Goal: Obtain resource: Download file/media

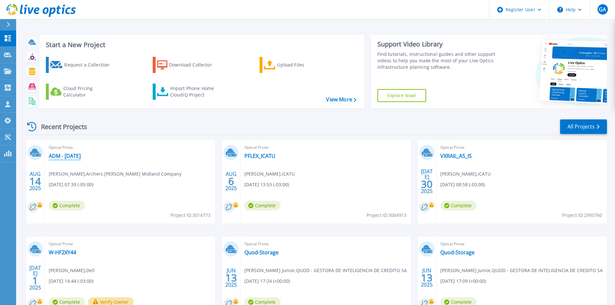
click at [70, 154] on link "ADM - [DATE]" at bounding box center [65, 156] width 32 height 6
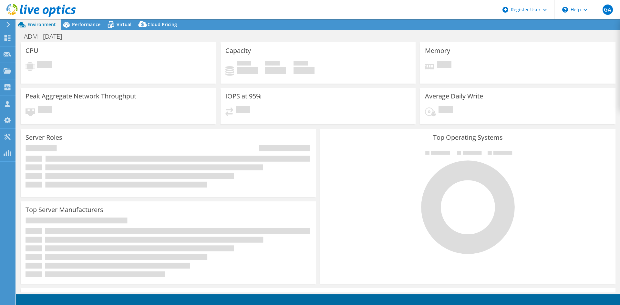
select select "USD"
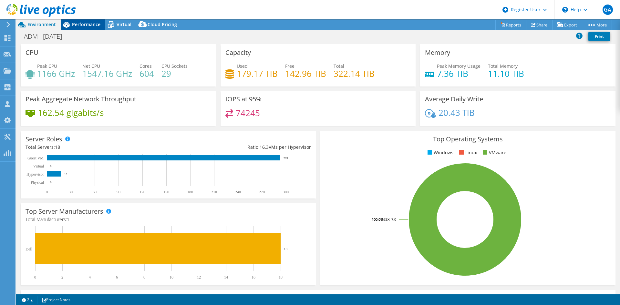
click at [78, 22] on span "Performance" at bounding box center [86, 24] width 28 height 6
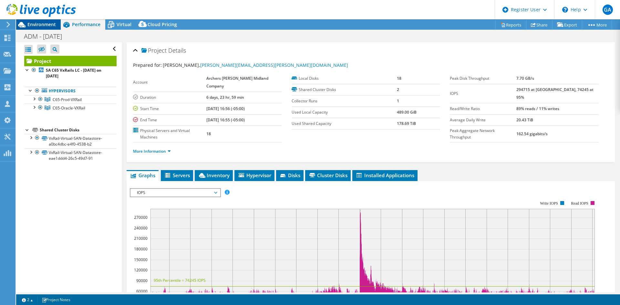
click at [46, 26] on span "Environment" at bounding box center [41, 24] width 28 height 6
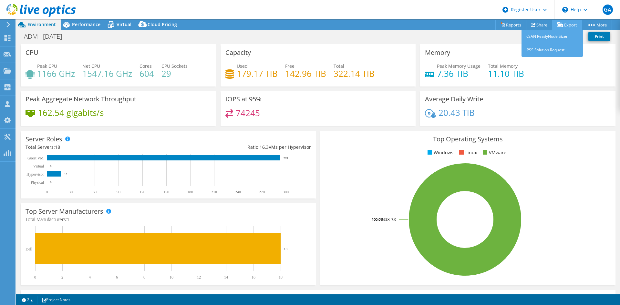
click at [572, 20] on link "Export" at bounding box center [567, 25] width 30 height 10
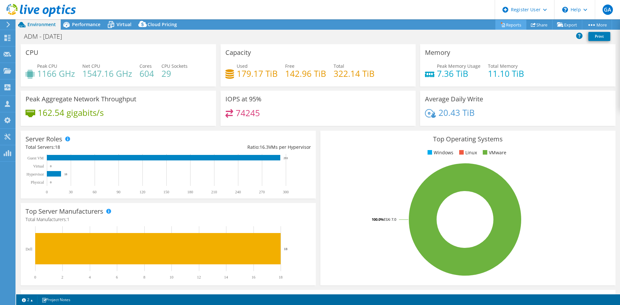
click at [501, 24] on icon at bounding box center [503, 24] width 5 height 5
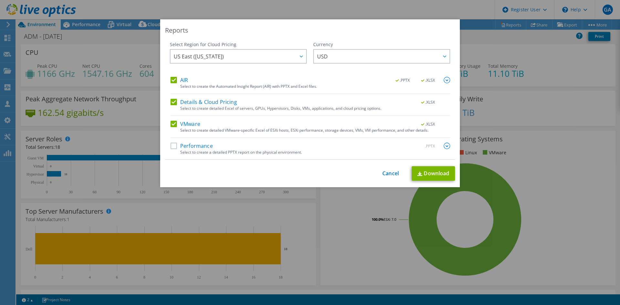
click at [173, 147] on label "Performance" at bounding box center [192, 146] width 42 height 6
click at [0, 0] on input "Performance" at bounding box center [0, 0] width 0 height 0
click at [171, 124] on label "VMware" at bounding box center [186, 124] width 30 height 6
click at [0, 0] on input "VMware" at bounding box center [0, 0] width 0 height 0
click at [171, 103] on label "Details & Cloud Pricing" at bounding box center [204, 102] width 67 height 6
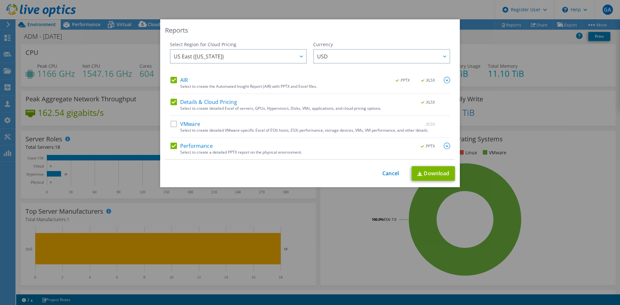
click at [0, 0] on input "Details & Cloud Pricing" at bounding box center [0, 0] width 0 height 0
click at [171, 82] on label "AIR" at bounding box center [179, 80] width 17 height 6
click at [0, 0] on input "AIR" at bounding box center [0, 0] width 0 height 0
click at [444, 146] on img at bounding box center [447, 146] width 6 height 6
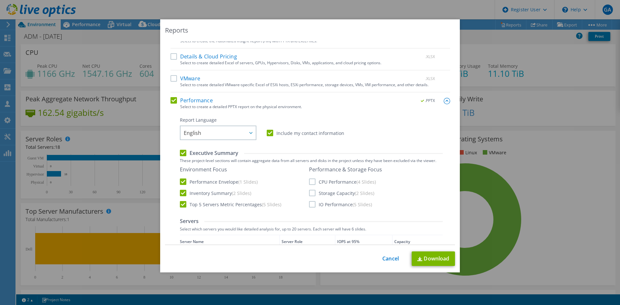
scroll to position [129, 0]
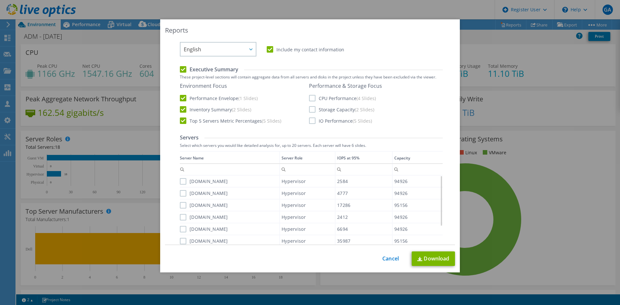
click at [309, 96] on label "CPU Performance (4 Slides)" at bounding box center [342, 98] width 67 height 6
click at [0, 0] on input "CPU Performance (4 Slides)" at bounding box center [0, 0] width 0 height 0
click at [310, 112] on label "Storage Capacity (2 Slides)" at bounding box center [341, 109] width 65 height 6
click at [0, 0] on input "Storage Capacity (2 Slides)" at bounding box center [0, 0] width 0 height 0
click at [311, 120] on label "IO Performance (5 Slides)" at bounding box center [340, 121] width 63 height 6
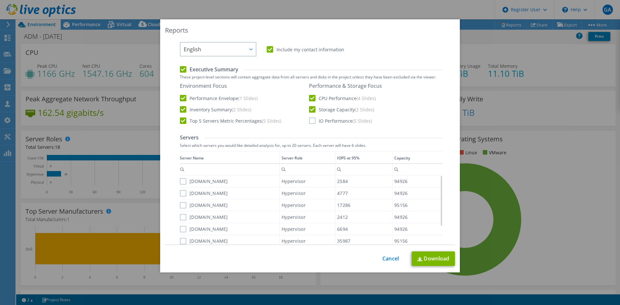
click at [0, 0] on input "IO Performance (5 Slides)" at bounding box center [0, 0] width 0 height 0
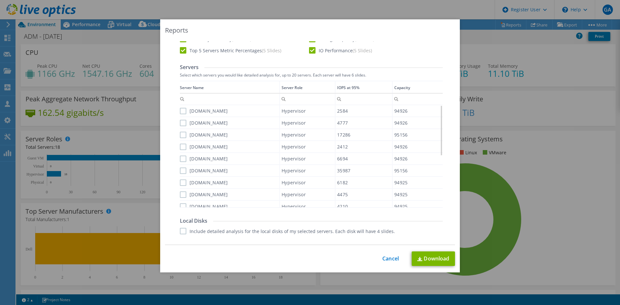
scroll to position [291, 0]
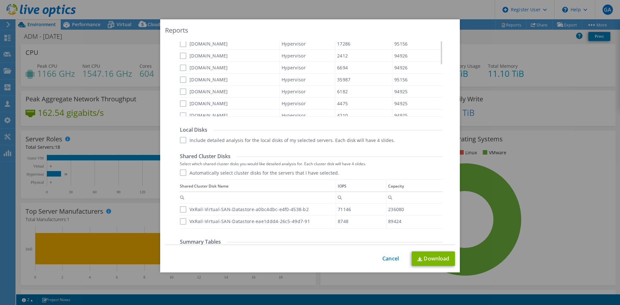
click at [181, 173] on label "Automatically select cluster disks for the servers that I have selected." at bounding box center [259, 173] width 159 height 6
click at [0, 0] on input "Automatically select cluster disks for the servers that I have selected." at bounding box center [0, 0] width 0 height 0
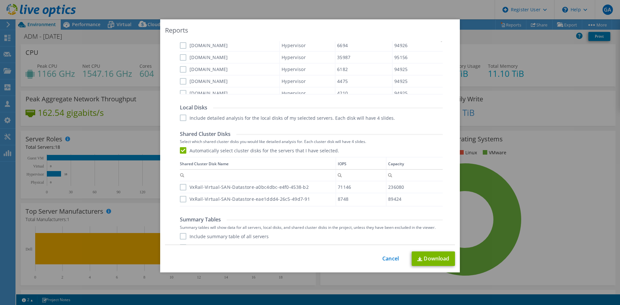
scroll to position [335, 0]
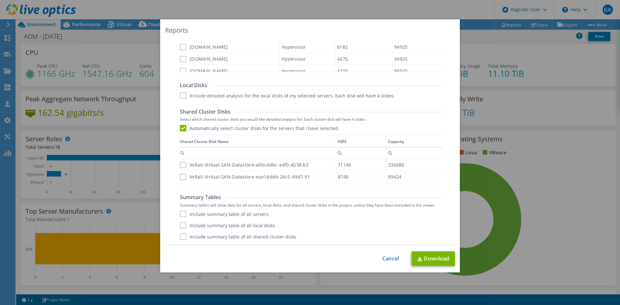
click at [180, 164] on label "VxRail-Virtual-SAN-Datastore-a0bc4dbc-e4f0-4538-b2" at bounding box center [244, 165] width 129 height 6
click at [0, 0] on input "VxRail-Virtual-SAN-Datastore-a0bc4dbc-e4f0-4538-b2" at bounding box center [0, 0] width 0 height 0
click at [181, 172] on div "VxRail-Virtual-SAN-Datastore-eae1ddd4-26c5-49d7-91" at bounding box center [258, 176] width 156 height 11
click at [181, 175] on label "VxRail-Virtual-SAN-Datastore-eae1ddd4-26c5-49d7-91" at bounding box center [245, 177] width 130 height 6
click at [0, 0] on input "VxRail-Virtual-SAN-Datastore-eae1ddd4-26c5-49d7-91" at bounding box center [0, 0] width 0 height 0
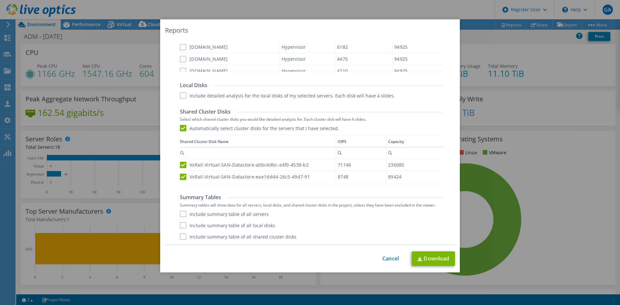
click at [181, 215] on label "Include summary table of all servers" at bounding box center [224, 214] width 89 height 6
click at [0, 0] on input "Include summary table of all servers" at bounding box center [0, 0] width 0 height 0
click at [181, 225] on label "Include summary table of all local disks" at bounding box center [227, 225] width 95 height 6
click at [0, 0] on input "Include summary table of all local disks" at bounding box center [0, 0] width 0 height 0
click at [180, 241] on div "Performance .PPTX Select to create a detailed PPTX report on the physical envir…" at bounding box center [311, 26] width 280 height 437
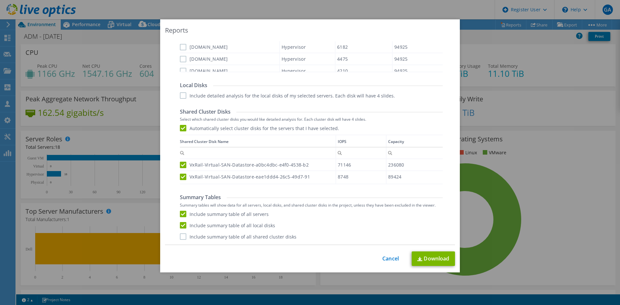
click at [180, 235] on label "Include summary table of all shared cluster disks" at bounding box center [238, 236] width 117 height 6
click at [0, 0] on input "Include summary table of all shared cluster disks" at bounding box center [0, 0] width 0 height 0
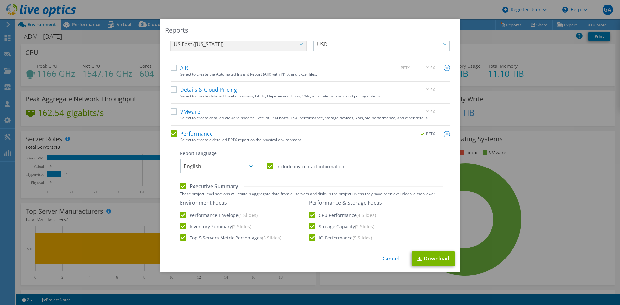
scroll to position [0, 0]
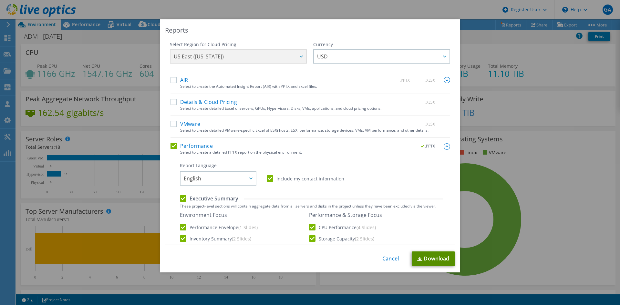
click at [435, 262] on link "Download" at bounding box center [433, 259] width 43 height 15
click at [386, 258] on link "Cancel" at bounding box center [390, 259] width 16 height 6
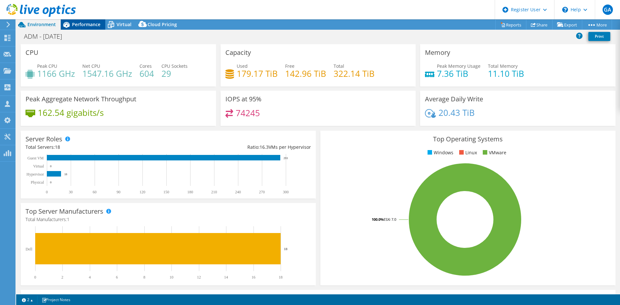
click at [83, 22] on span "Performance" at bounding box center [86, 24] width 28 height 6
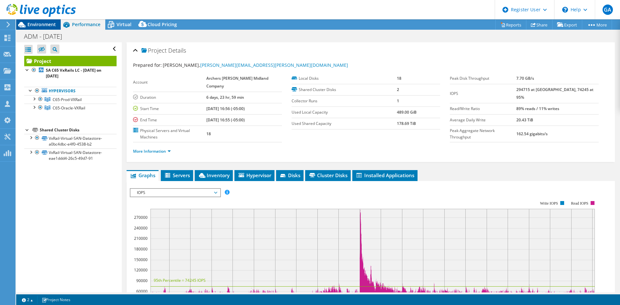
click at [38, 25] on span "Environment" at bounding box center [41, 24] width 28 height 6
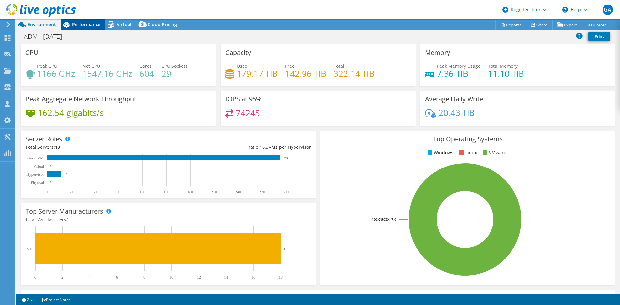
click at [81, 25] on span "Performance" at bounding box center [86, 24] width 28 height 6
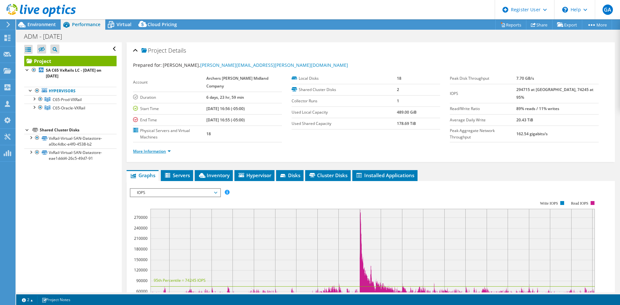
click at [167, 149] on link "More Information" at bounding box center [152, 151] width 38 height 5
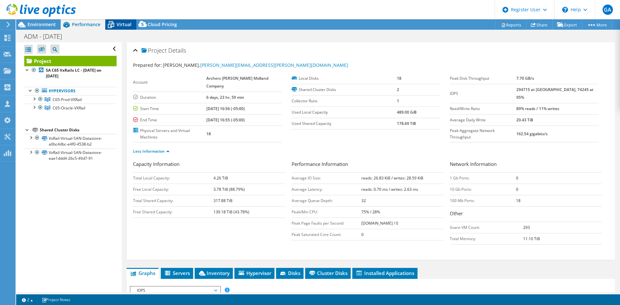
click at [127, 26] on span "Virtual" at bounding box center [124, 24] width 15 height 6
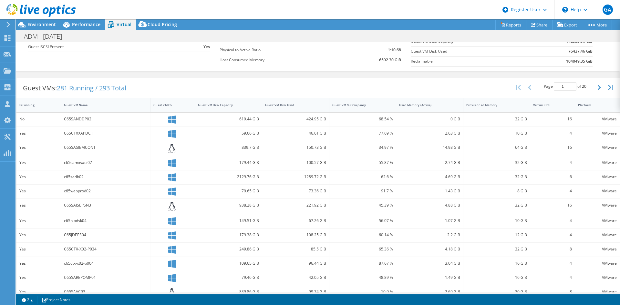
scroll to position [97, 0]
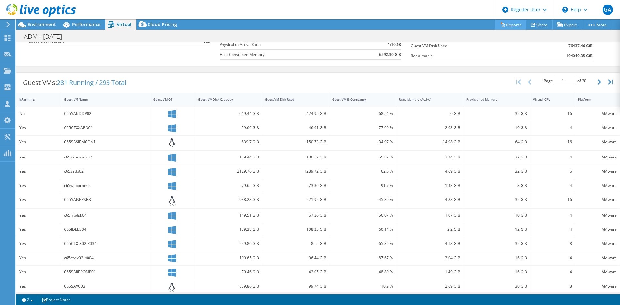
click at [516, 26] on link "Reports" at bounding box center [510, 25] width 31 height 10
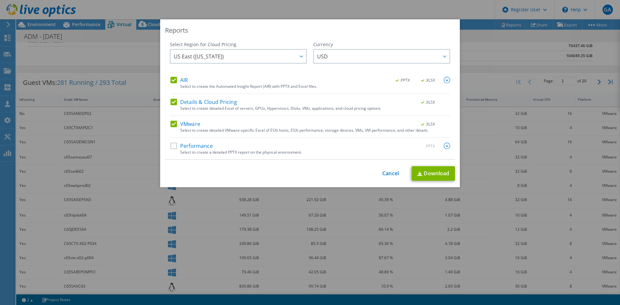
click at [173, 146] on label "Performance" at bounding box center [192, 146] width 42 height 6
click at [0, 0] on input "Performance" at bounding box center [0, 0] width 0 height 0
click at [171, 144] on label "Performance" at bounding box center [192, 146] width 42 height 6
click at [0, 0] on input "Performance" at bounding box center [0, 0] width 0 height 0
click at [172, 101] on label "Details & Cloud Pricing" at bounding box center [204, 102] width 67 height 6
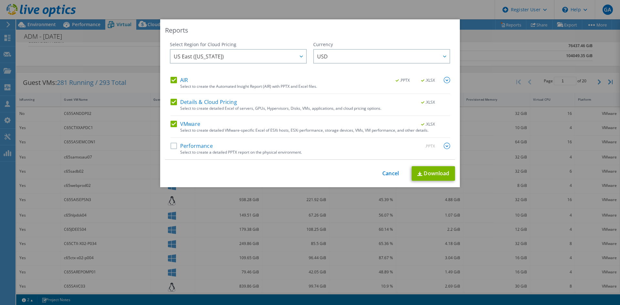
click at [0, 0] on input "Details & Cloud Pricing" at bounding box center [0, 0] width 0 height 0
click at [171, 81] on label "AIR" at bounding box center [179, 80] width 17 height 6
click at [0, 0] on input "AIR" at bounding box center [0, 0] width 0 height 0
click at [426, 170] on link "Download" at bounding box center [433, 173] width 43 height 15
click at [389, 175] on link "Cancel" at bounding box center [390, 174] width 16 height 6
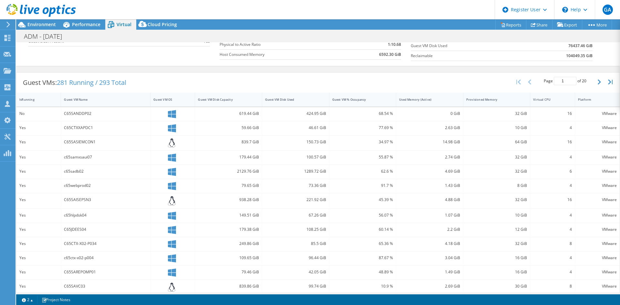
scroll to position [0, 0]
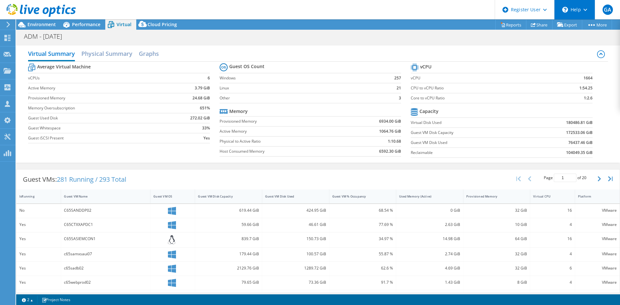
click at [581, 9] on div "\n Help" at bounding box center [574, 9] width 41 height 19
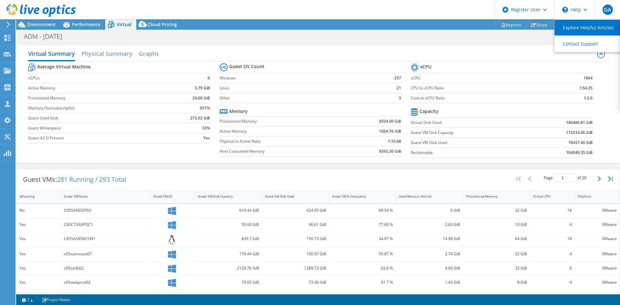
click at [581, 25] on link "Explore Helpful Articles" at bounding box center [591, 28] width 72 height 16
click at [513, 39] on div "ADM - Jul 25 Print" at bounding box center [318, 36] width 604 height 12
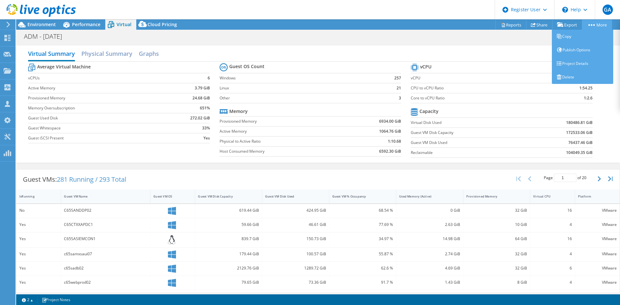
click at [597, 26] on link "More" at bounding box center [597, 25] width 30 height 10
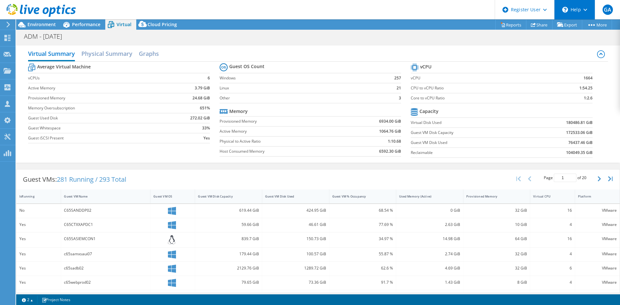
click at [586, 8] on div "\n Help" at bounding box center [574, 9] width 41 height 19
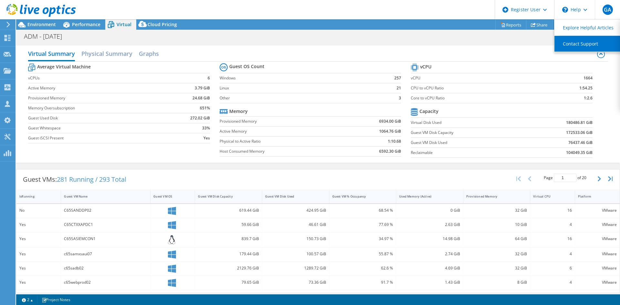
click at [587, 41] on link "Contact Support" at bounding box center [591, 44] width 72 height 16
click at [540, 38] on div "ADM - Jul 25 Print" at bounding box center [318, 36] width 604 height 12
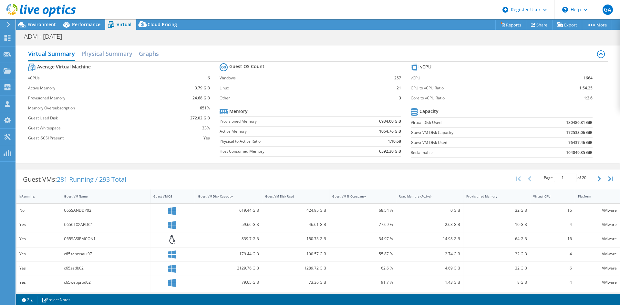
click at [565, 36] on div "ADM - Jul 25 Print" at bounding box center [318, 36] width 604 height 12
click at [613, 9] on span "GA" at bounding box center [608, 10] width 10 height 10
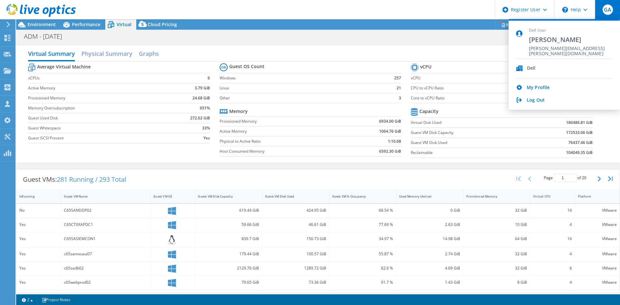
click at [613, 9] on span "GA" at bounding box center [608, 10] width 10 height 10
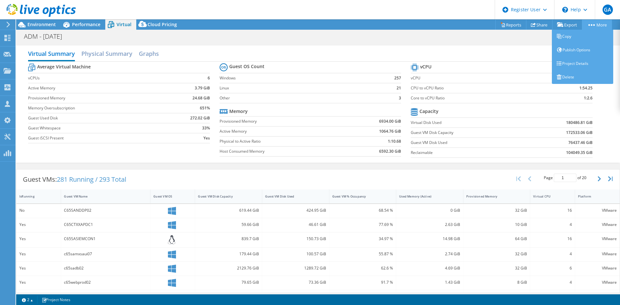
click at [604, 26] on link "More" at bounding box center [597, 25] width 30 height 10
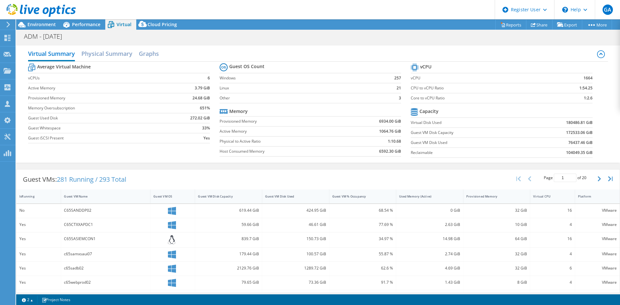
click at [505, 36] on div "ADM - Jul 25 Print" at bounding box center [318, 36] width 604 height 12
click at [545, 10] on use at bounding box center [545, 10] width 4 height 2
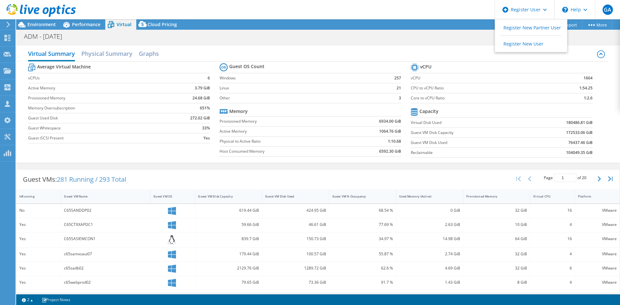
click at [595, 38] on div "ADM - Jul 25 Print" at bounding box center [318, 36] width 604 height 12
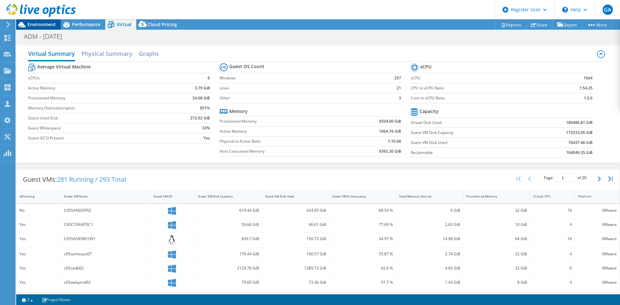
click at [39, 28] on div "Environment" at bounding box center [38, 24] width 45 height 10
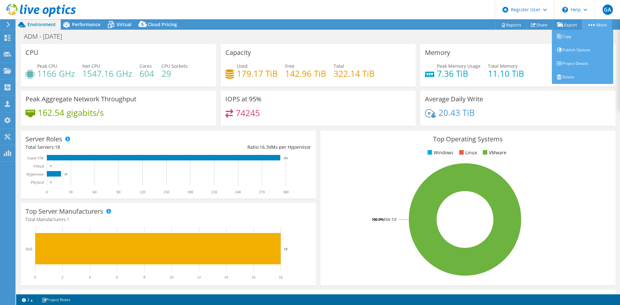
click at [594, 23] on link "More" at bounding box center [597, 25] width 30 height 10
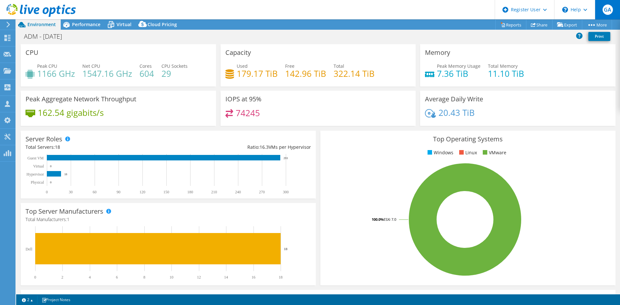
click at [609, 12] on span "GA" at bounding box center [608, 10] width 10 height 10
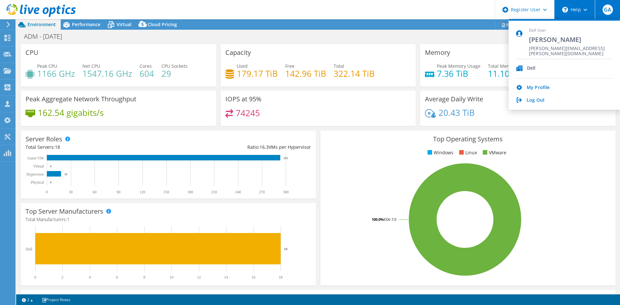
click at [588, 9] on div "\n Help" at bounding box center [574, 9] width 41 height 19
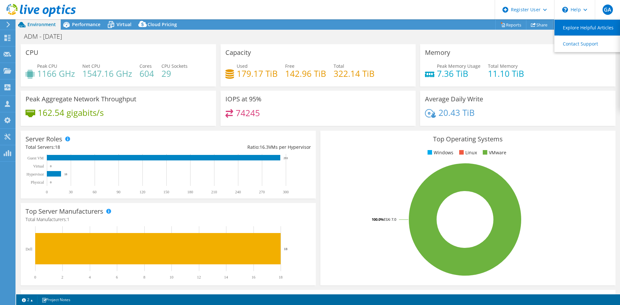
click at [592, 27] on link "Explore Helpful Articles" at bounding box center [591, 28] width 72 height 16
click at [377, 31] on div "ADM - Jul 25 Print" at bounding box center [318, 36] width 604 height 12
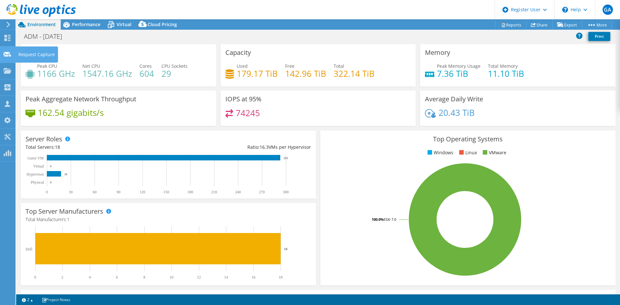
click at [4, 52] on icon at bounding box center [8, 54] width 8 height 6
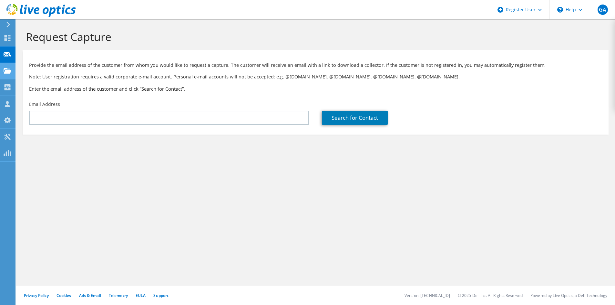
click at [11, 72] on use at bounding box center [8, 70] width 8 height 5
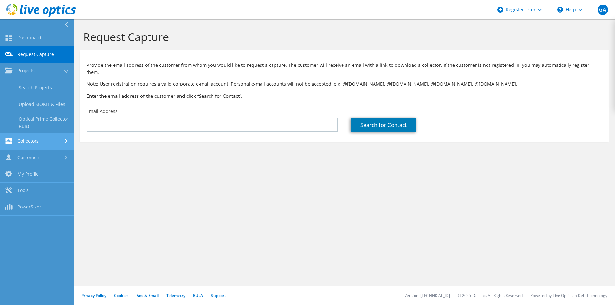
click at [37, 146] on link "Collectors" at bounding box center [37, 141] width 74 height 16
click at [39, 165] on link "Customers" at bounding box center [37, 158] width 74 height 16
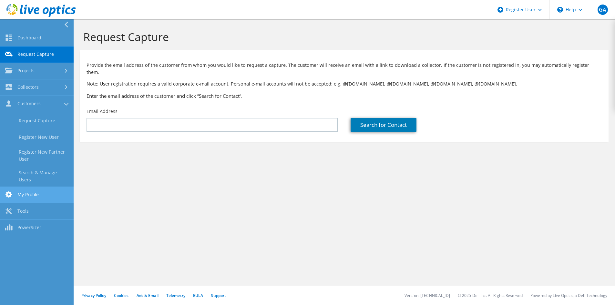
click at [32, 190] on link "My Profile" at bounding box center [37, 195] width 74 height 16
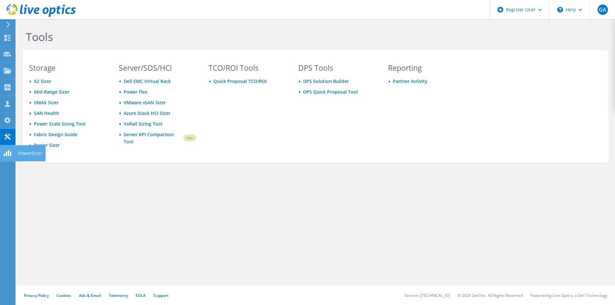
click at [9, 152] on icon at bounding box center [8, 153] width 8 height 6
click at [22, 8] on use at bounding box center [40, 10] width 69 height 13
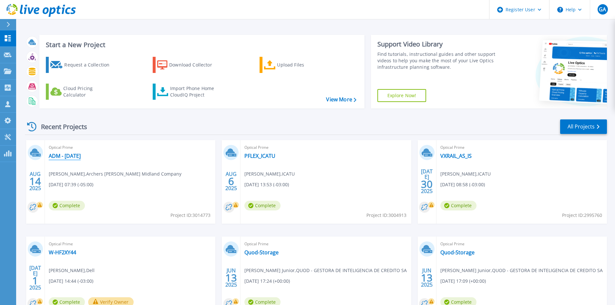
click at [67, 158] on link "ADM - [DATE]" at bounding box center [65, 156] width 32 height 6
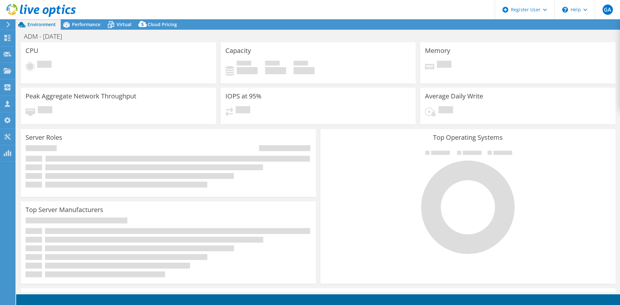
select select "USD"
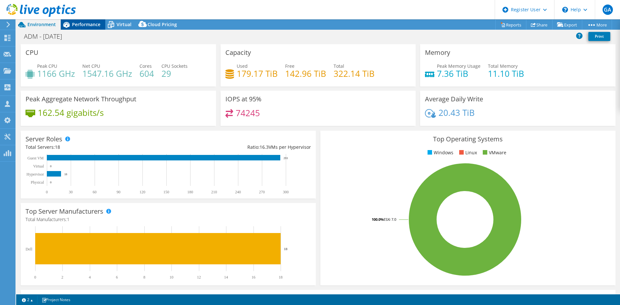
click at [88, 26] on span "Performance" at bounding box center [86, 24] width 28 height 6
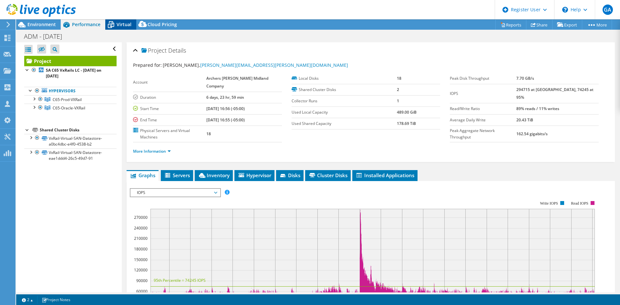
click at [117, 24] on span "Virtual" at bounding box center [124, 24] width 15 height 6
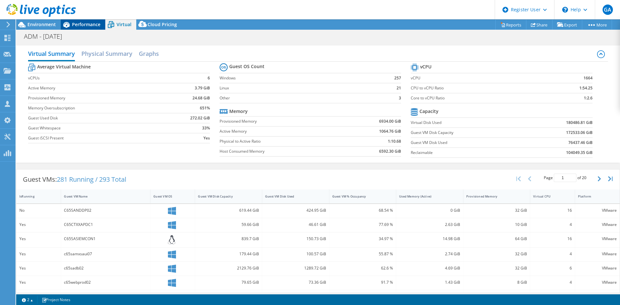
click at [85, 23] on span "Performance" at bounding box center [86, 24] width 28 height 6
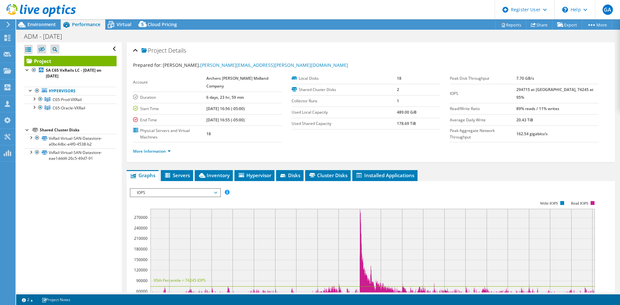
click at [518, 181] on div "IOPS Disk Throughput IO Size Latency Queue Depth CPU Percentage Memory Page Fau…" at bounding box center [371, 295] width 482 height 228
drag, startPoint x: 214, startPoint y: 99, endPoint x: 247, endPoint y: 101, distance: 32.3
click at [247, 103] on tr "Start Time 07/22/2025, 16:56 (-05:00)" at bounding box center [207, 108] width 149 height 11
copy tr "07/22/2025, 16:56"
drag, startPoint x: 222, startPoint y: 112, endPoint x: 247, endPoint y: 113, distance: 25.2
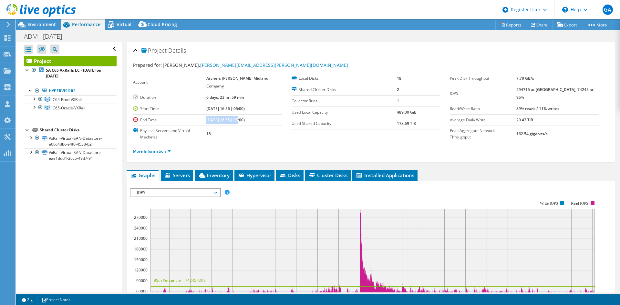
click at [247, 114] on tr "End Time 07/29/2025, 16:55 (-05:00)" at bounding box center [207, 119] width 149 height 11
copy tr "07/29/2025, 16:55"
click at [34, 107] on div at bounding box center [34, 107] width 6 height 6
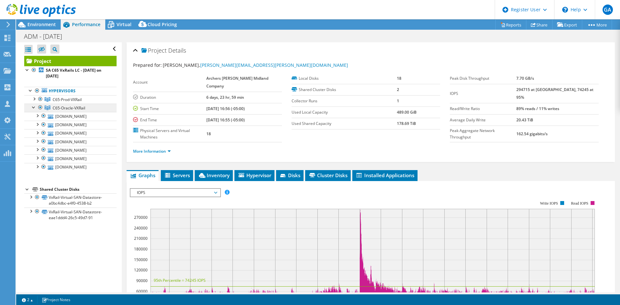
drag, startPoint x: 40, startPoint y: 105, endPoint x: 47, endPoint y: 107, distance: 7.6
click at [40, 105] on div at bounding box center [40, 108] width 6 height 8
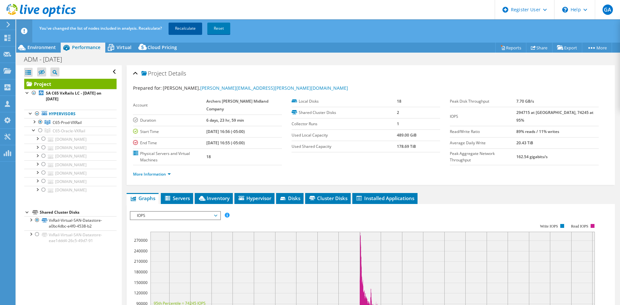
click at [179, 29] on link "Recalculate" at bounding box center [186, 29] width 34 height 12
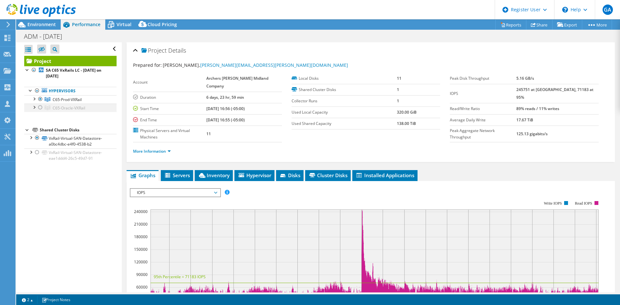
click at [41, 107] on div at bounding box center [40, 108] width 6 height 8
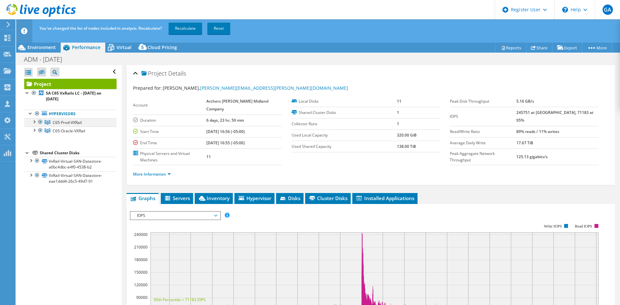
click at [39, 122] on div at bounding box center [40, 122] width 6 height 8
click at [187, 30] on link "Recalculate" at bounding box center [186, 29] width 34 height 12
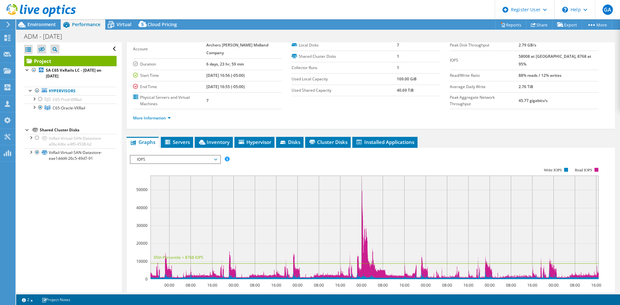
scroll to position [65, 0]
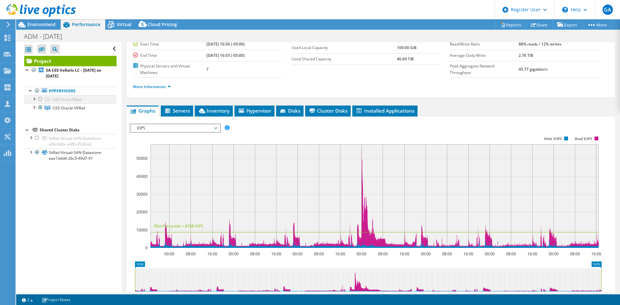
click at [40, 99] on div at bounding box center [40, 99] width 6 height 8
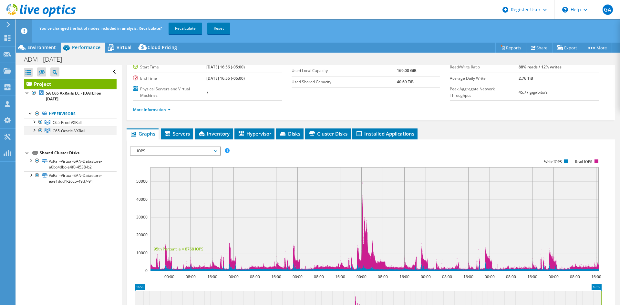
click at [41, 129] on div at bounding box center [40, 131] width 6 height 8
click at [186, 26] on link "Recalculate" at bounding box center [186, 29] width 34 height 12
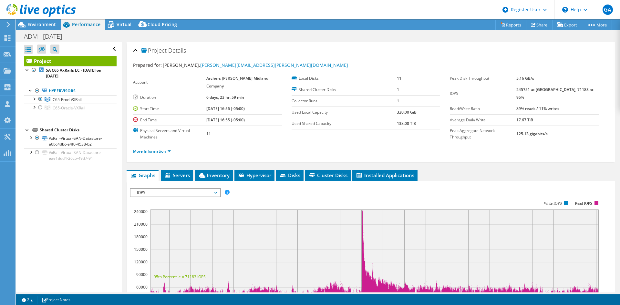
select select "USD"
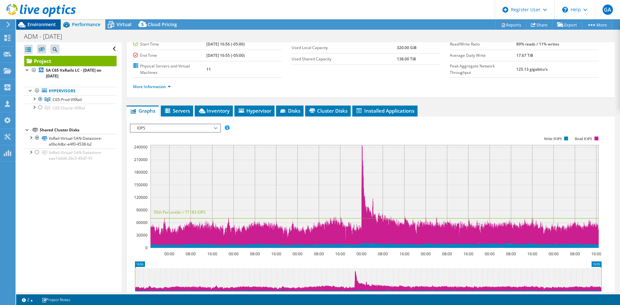
click at [53, 23] on span "Environment" at bounding box center [41, 24] width 28 height 6
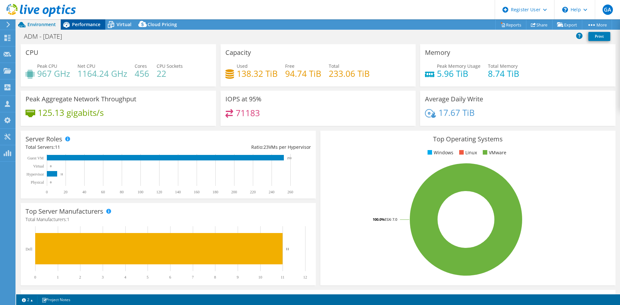
click at [88, 21] on div "Performance" at bounding box center [83, 24] width 45 height 10
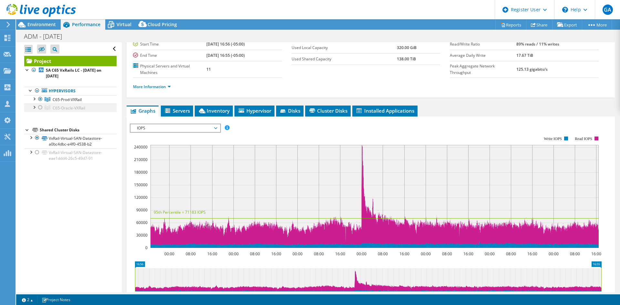
click at [41, 108] on div at bounding box center [40, 108] width 6 height 8
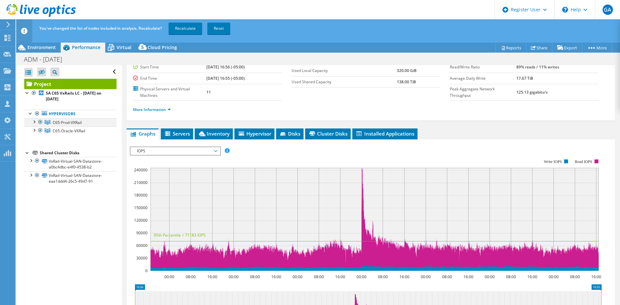
click at [40, 123] on div at bounding box center [40, 122] width 6 height 8
click at [188, 27] on link "Recalculate" at bounding box center [186, 29] width 34 height 12
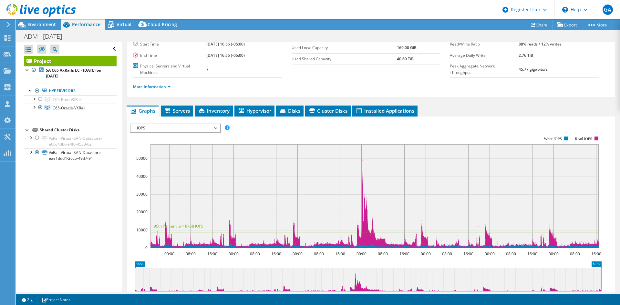
click at [50, 24] on span "Environment" at bounding box center [41, 24] width 28 height 6
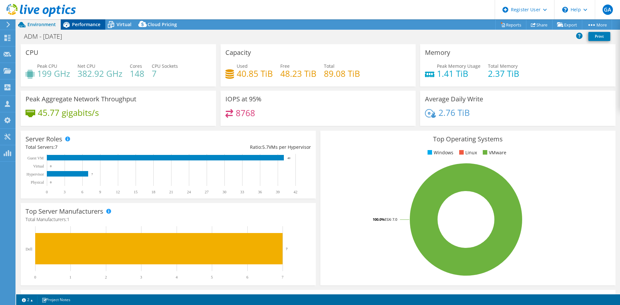
click at [49, 23] on span "Environment" at bounding box center [41, 24] width 28 height 6
click at [83, 25] on span "Performance" at bounding box center [86, 24] width 28 height 6
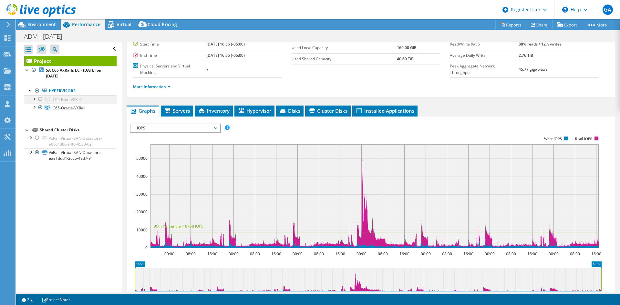
click at [40, 99] on div at bounding box center [40, 99] width 6 height 8
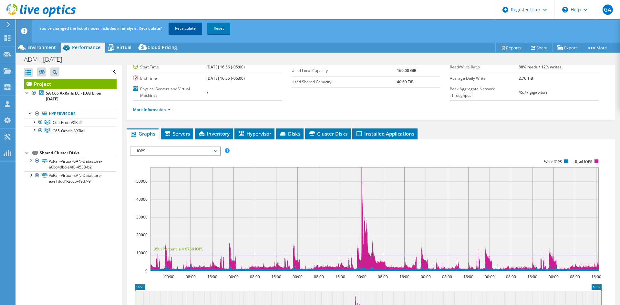
click at [185, 27] on link "Recalculate" at bounding box center [186, 29] width 34 height 12
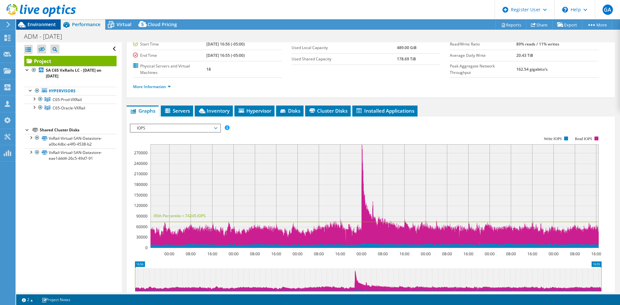
click at [45, 29] on div "Environment" at bounding box center [38, 24] width 45 height 10
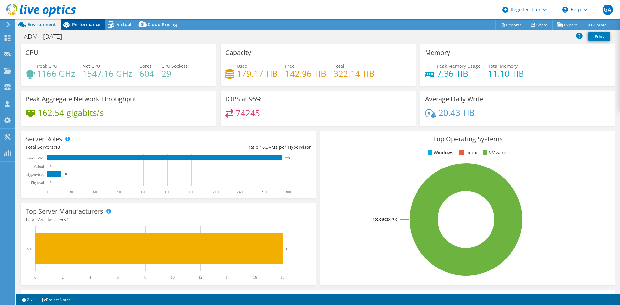
click at [83, 26] on span "Performance" at bounding box center [86, 24] width 28 height 6
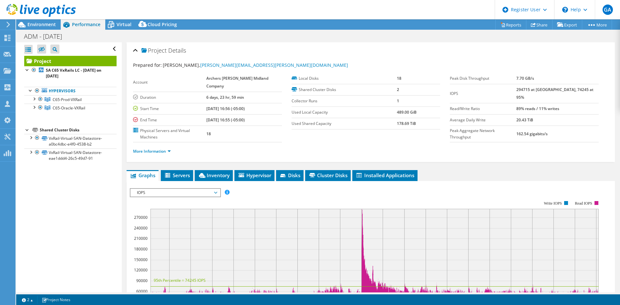
select select "USD"
click at [44, 21] on div at bounding box center [38, 11] width 76 height 22
click at [44, 22] on span "Environment" at bounding box center [41, 24] width 28 height 6
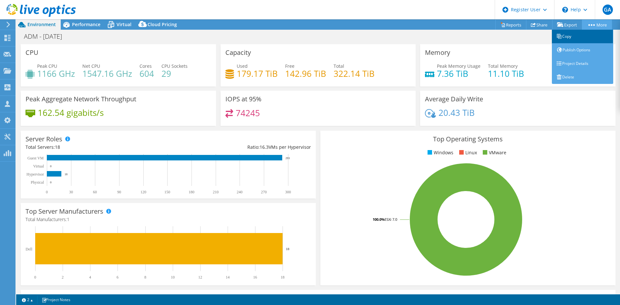
click at [576, 35] on link "Copy" at bounding box center [582, 37] width 61 height 14
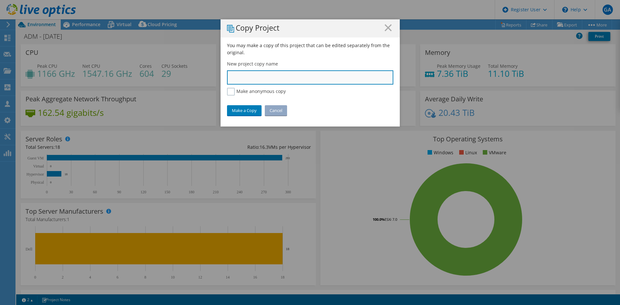
click at [254, 76] on input "text" at bounding box center [310, 77] width 166 height 14
type input "ADM - Prod VxRail"
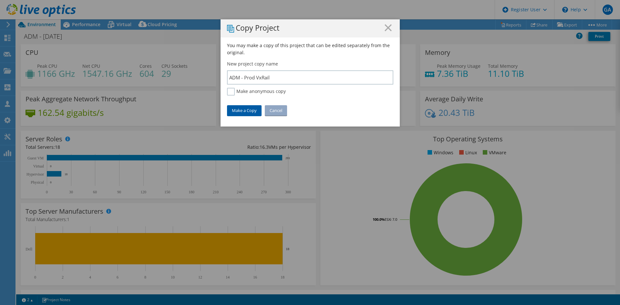
click at [246, 112] on link "Make a Copy" at bounding box center [244, 110] width 35 height 10
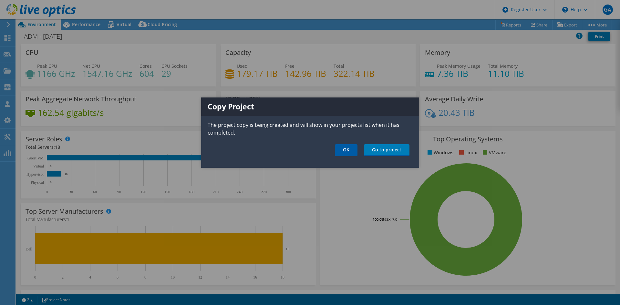
click at [350, 151] on link "OK" at bounding box center [346, 150] width 23 height 12
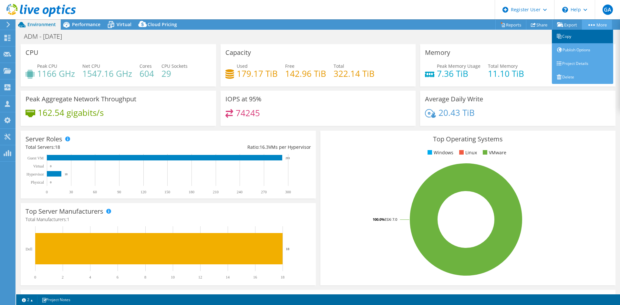
click at [564, 39] on link "Copy" at bounding box center [582, 37] width 61 height 14
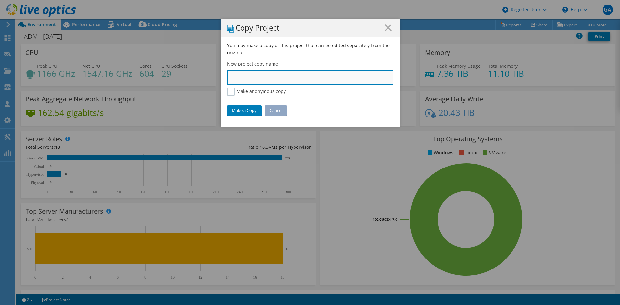
click at [232, 80] on input "text" at bounding box center [310, 77] width 166 height 14
type input "ADM - Oracle - VxRail"
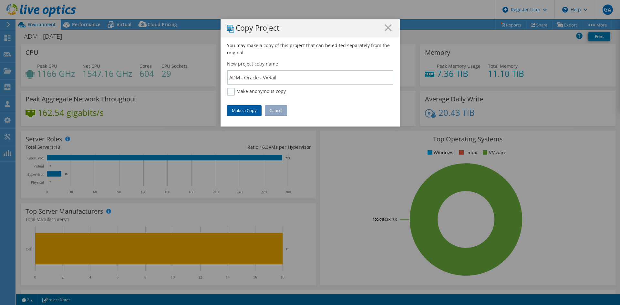
click at [245, 106] on link "Make a Copy" at bounding box center [244, 110] width 35 height 10
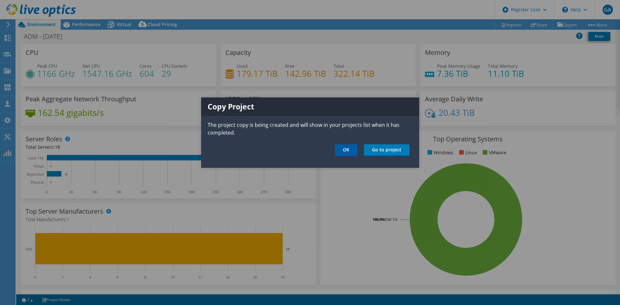
click at [348, 147] on link "OK" at bounding box center [346, 150] width 23 height 12
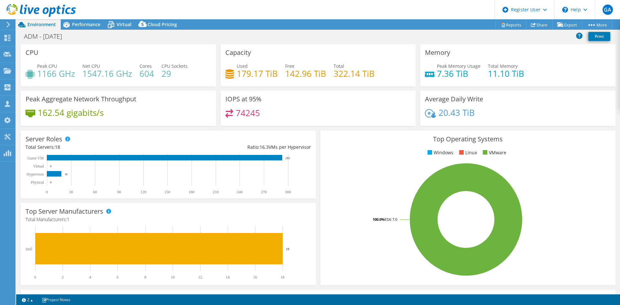
click at [38, 12] on icon at bounding box center [40, 10] width 69 height 13
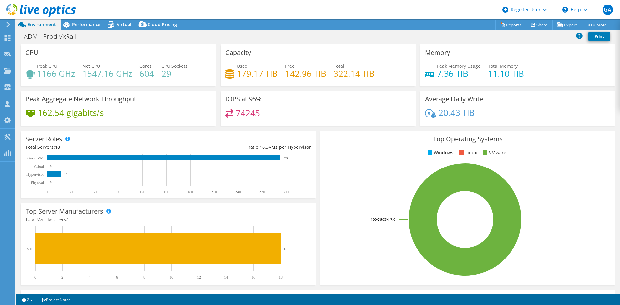
select select "USD"
click at [92, 23] on span "Performance" at bounding box center [86, 24] width 28 height 6
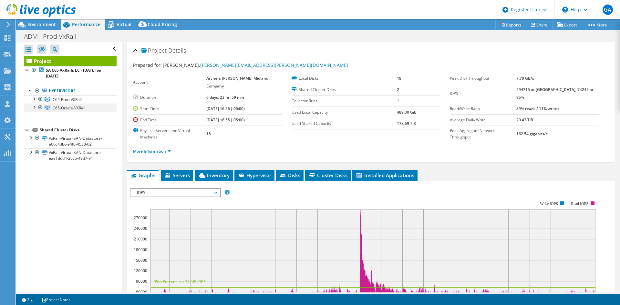
click at [41, 105] on div at bounding box center [40, 108] width 6 height 8
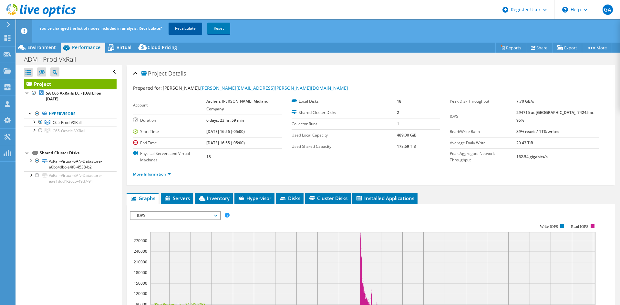
click at [180, 29] on link "Recalculate" at bounding box center [186, 29] width 34 height 12
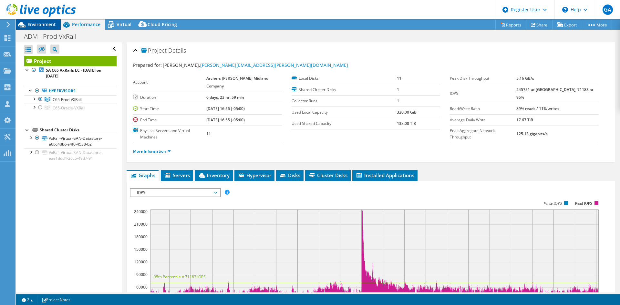
click at [48, 27] on span "Environment" at bounding box center [41, 24] width 28 height 6
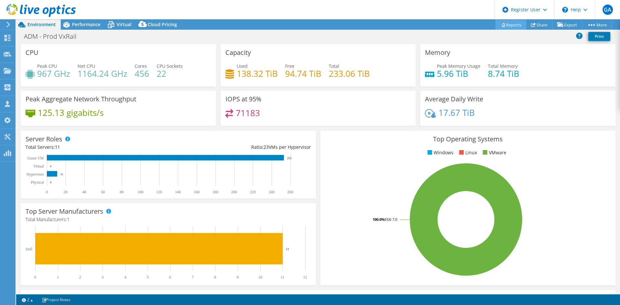
click at [517, 25] on link "Reports" at bounding box center [510, 25] width 31 height 10
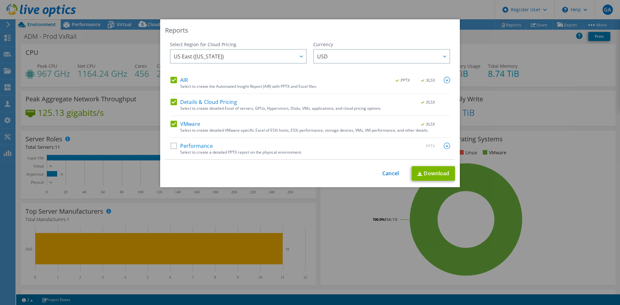
drag, startPoint x: 171, startPoint y: 79, endPoint x: 173, endPoint y: 84, distance: 5.2
click at [171, 79] on label "AIR" at bounding box center [179, 80] width 17 height 6
click at [0, 0] on input "AIR" at bounding box center [0, 0] width 0 height 0
click at [175, 100] on label "Details & Cloud Pricing" at bounding box center [204, 102] width 67 height 6
click at [0, 0] on input "Details & Cloud Pricing" at bounding box center [0, 0] width 0 height 0
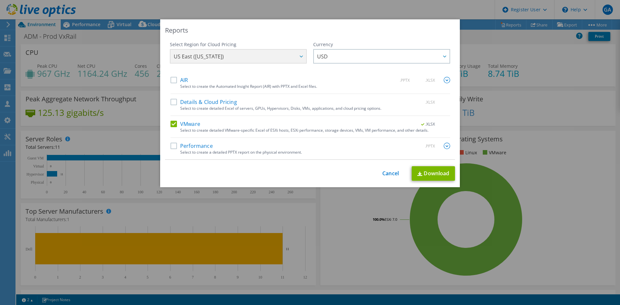
drag, startPoint x: 172, startPoint y: 123, endPoint x: 172, endPoint y: 128, distance: 4.2
click at [172, 124] on label "VMware" at bounding box center [186, 124] width 30 height 6
click at [0, 0] on input "VMware" at bounding box center [0, 0] width 0 height 0
click at [172, 142] on div "AIR .PPTX .XLSX Select to create the Automated Insight Report (AIR) with PPTX a…" at bounding box center [311, 118] width 280 height 83
click at [172, 143] on label "Performance" at bounding box center [192, 146] width 42 height 6
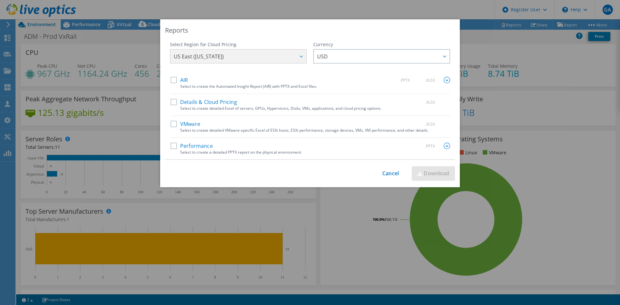
click at [0, 0] on input "Performance" at bounding box center [0, 0] width 0 height 0
click at [444, 146] on img at bounding box center [447, 146] width 6 height 6
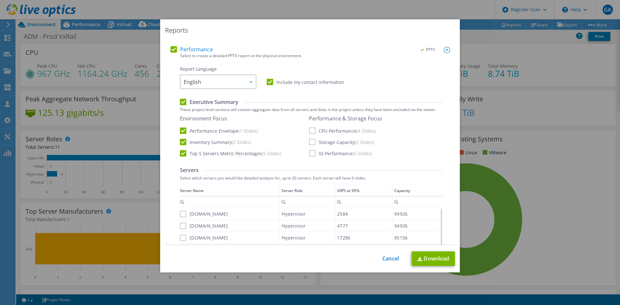
scroll to position [97, 0]
click at [310, 129] on label "CPU Performance (4 Slides)" at bounding box center [342, 130] width 67 height 6
click at [0, 0] on input "CPU Performance (4 Slides)" at bounding box center [0, 0] width 0 height 0
click at [311, 143] on label "Storage Capacity (2 Slides)" at bounding box center [341, 142] width 65 height 6
click at [0, 0] on input "Storage Capacity (2 Slides)" at bounding box center [0, 0] width 0 height 0
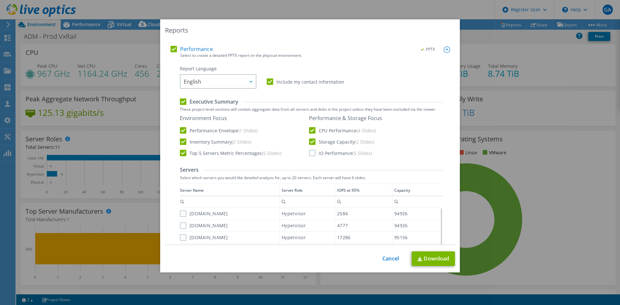
click at [312, 154] on label "IO Performance (5 Slides)" at bounding box center [340, 153] width 63 height 6
click at [0, 0] on input "IO Performance (5 Slides)" at bounding box center [0, 0] width 0 height 0
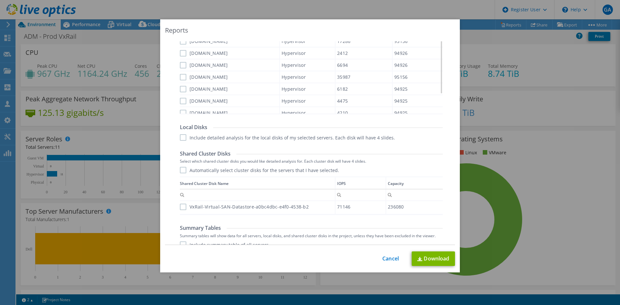
scroll to position [324, 0]
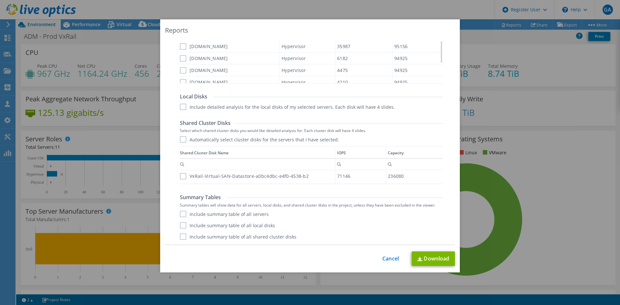
click at [182, 212] on label "Include summary table of all servers" at bounding box center [224, 214] width 89 height 6
click at [0, 0] on input "Include summary table of all servers" at bounding box center [0, 0] width 0 height 0
drag, startPoint x: 182, startPoint y: 221, endPoint x: 182, endPoint y: 227, distance: 6.5
click at [182, 222] on div "Include summary table of all servers Include summary table of all local disks I…" at bounding box center [311, 225] width 263 height 29
click at [182, 235] on label "Include summary table of all shared cluster disks" at bounding box center [238, 236] width 117 height 6
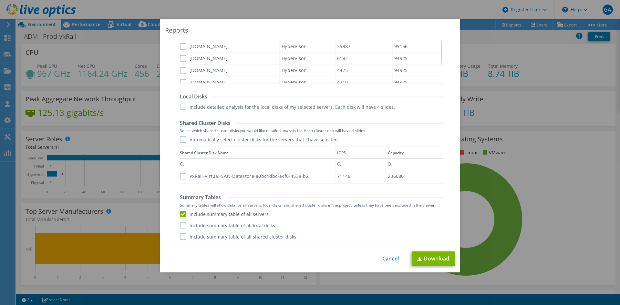
click at [0, 0] on input "Include summary table of all shared cluster disks" at bounding box center [0, 0] width 0 height 0
click at [181, 226] on label "Include summary table of all local disks" at bounding box center [227, 225] width 95 height 6
click at [0, 0] on input "Include summary table of all local disks" at bounding box center [0, 0] width 0 height 0
click at [180, 176] on div "Data grid" at bounding box center [180, 163] width 1 height 34
click at [182, 176] on label "VxRail-Virtual-SAN-Datastore-a0bc4dbc-e4f0-4538-b2" at bounding box center [244, 176] width 129 height 6
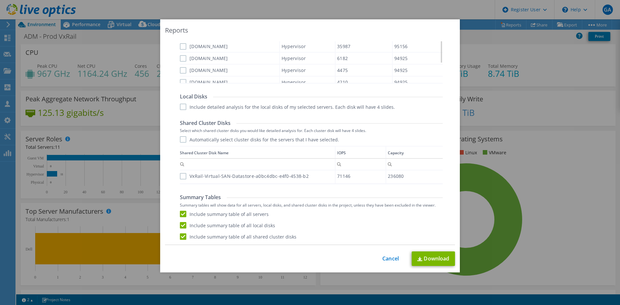
click at [0, 0] on input "VxRail-Virtual-SAN-Datastore-a0bc4dbc-e4f0-4538-b2" at bounding box center [0, 0] width 0 height 0
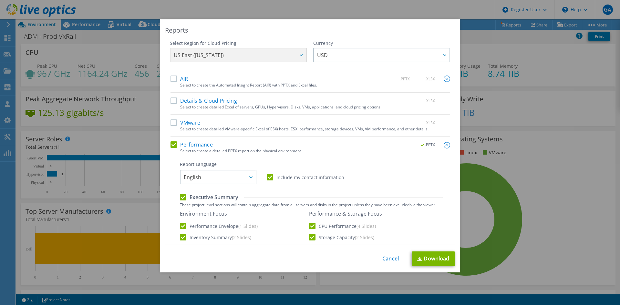
scroll to position [0, 0]
click at [432, 253] on link "Download" at bounding box center [433, 259] width 43 height 15
click at [390, 260] on link "Cancel" at bounding box center [390, 259] width 16 height 6
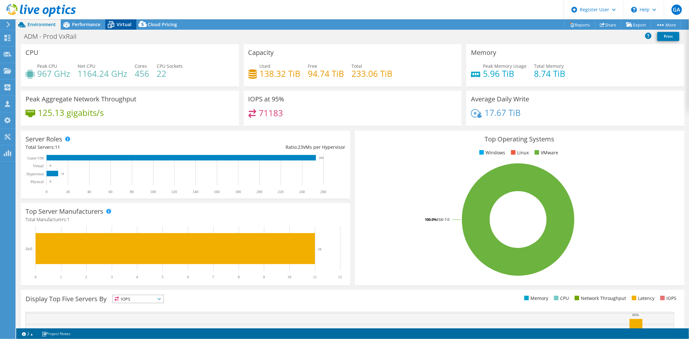
click at [120, 22] on span "Virtual" at bounding box center [124, 24] width 15 height 6
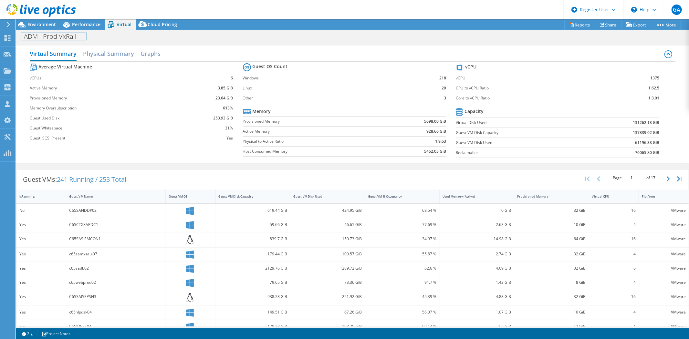
click at [86, 41] on div "ADM - Prod VxRail Print" at bounding box center [352, 36] width 673 height 12
click at [91, 23] on span "Performance" at bounding box center [86, 24] width 28 height 6
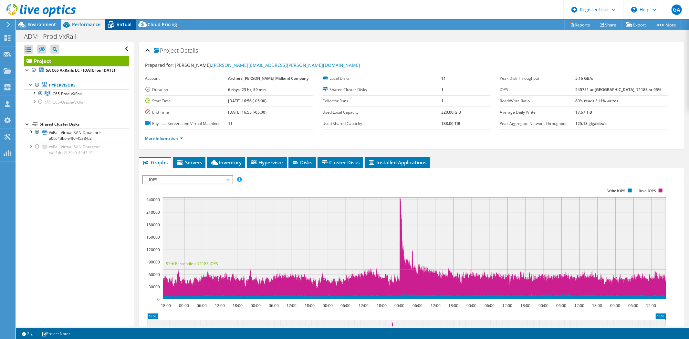
click at [119, 26] on span "Virtual" at bounding box center [124, 24] width 15 height 6
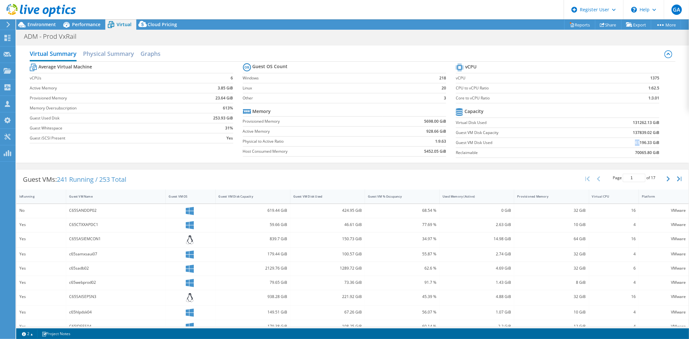
drag, startPoint x: 629, startPoint y: 142, endPoint x: 634, endPoint y: 142, distance: 5.5
click at [620, 142] on td "61196.33 GiB" at bounding box center [622, 143] width 75 height 10
click at [47, 25] on span "Environment" at bounding box center [41, 24] width 28 height 6
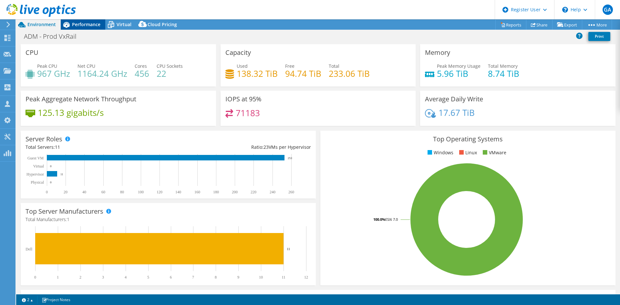
click at [86, 24] on span "Performance" at bounding box center [86, 24] width 28 height 6
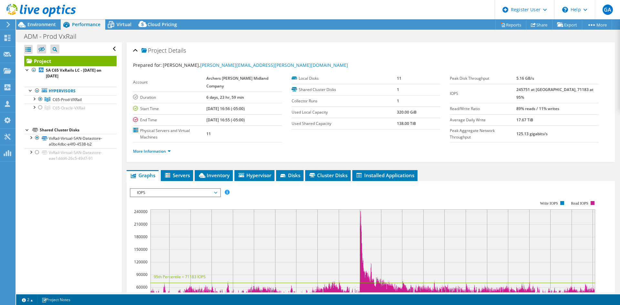
click at [181, 189] on span "IOPS" at bounding box center [175, 193] width 83 height 8
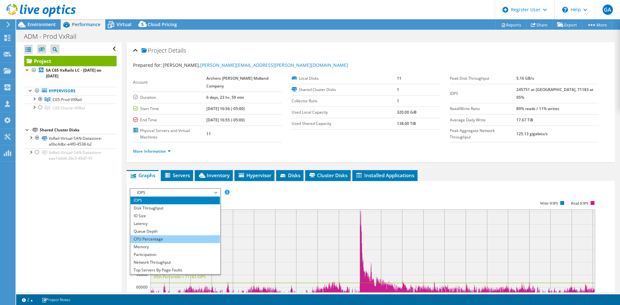
click at [174, 235] on li "CPU Percentage" at bounding box center [174, 239] width 89 height 8
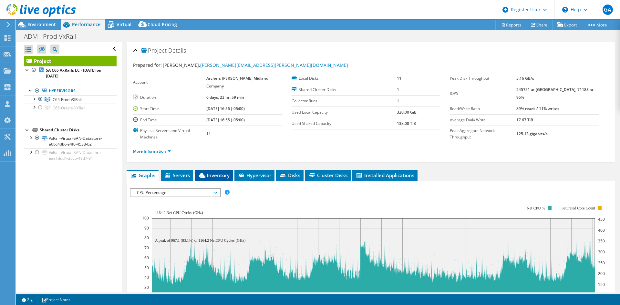
click at [221, 172] on span "Inventory" at bounding box center [214, 175] width 32 height 6
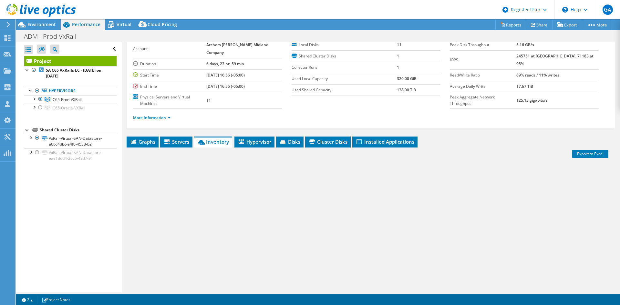
scroll to position [37, 0]
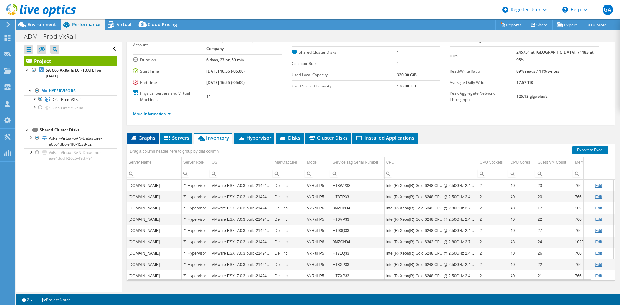
click at [151, 135] on span "Graphs" at bounding box center [143, 138] width 26 height 6
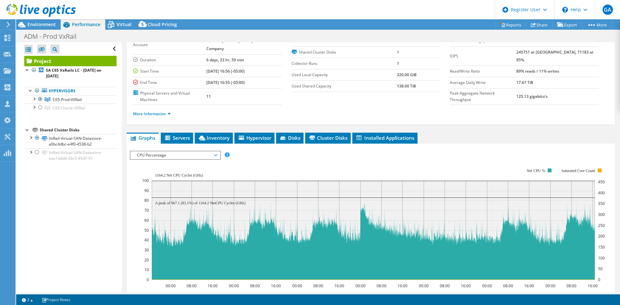
click at [184, 151] on span "CPU Percentage" at bounding box center [175, 155] width 83 height 8
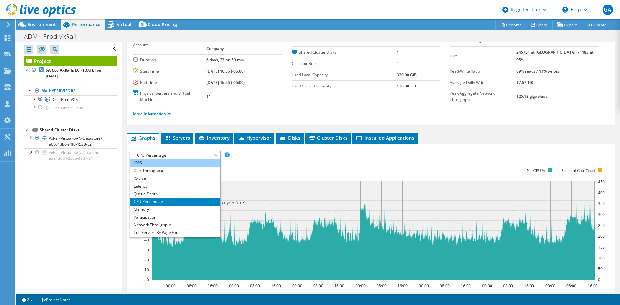
click at [165, 159] on li "IOPS" at bounding box center [174, 163] width 89 height 8
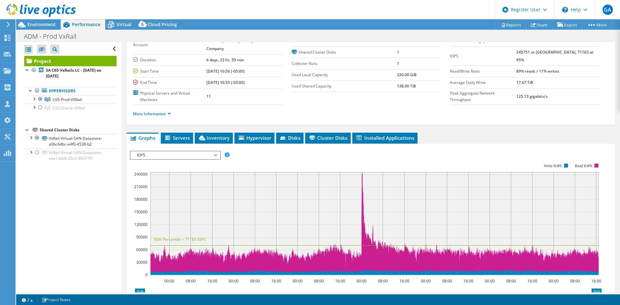
scroll to position [102, 0]
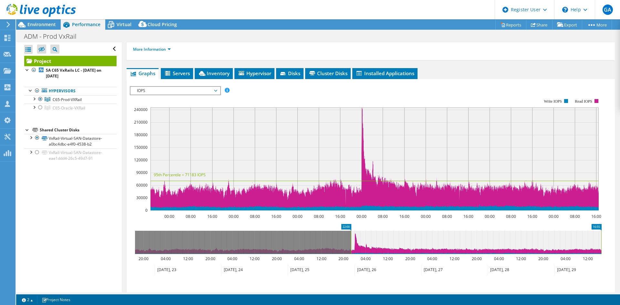
drag, startPoint x: 134, startPoint y: 227, endPoint x: 350, endPoint y: 228, distance: 216.1
click at [350, 231] on rect at bounding box center [351, 242] width 3 height 23
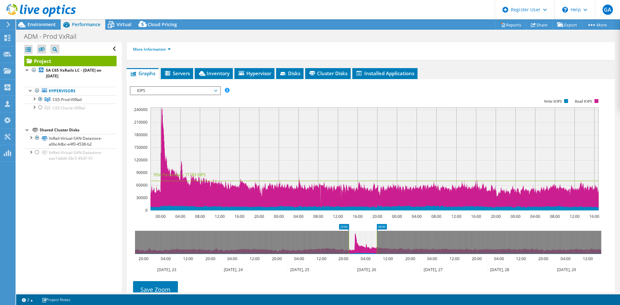
drag, startPoint x: 601, startPoint y: 231, endPoint x: 377, endPoint y: 236, distance: 224.5
click at [377, 236] on rect at bounding box center [377, 242] width 3 height 23
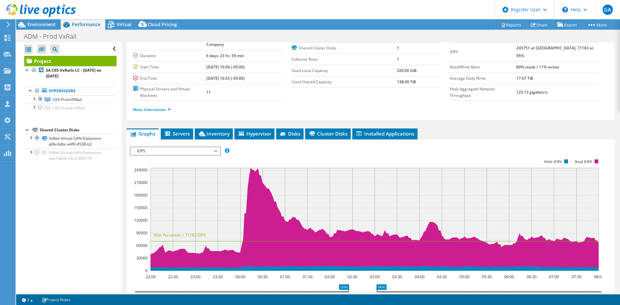
scroll to position [97, 0]
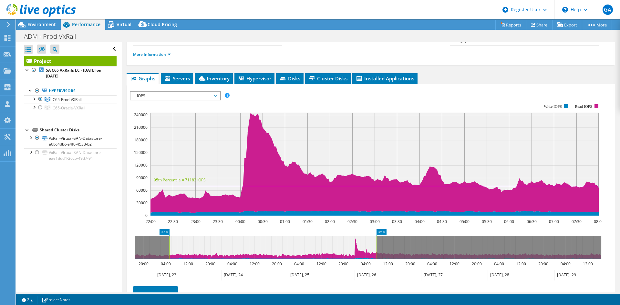
drag, startPoint x: 348, startPoint y: 232, endPoint x: 107, endPoint y: 218, distance: 241.7
click at [107, 218] on div "Open All Close All Hide Excluded Nodes Project Tree Filter" at bounding box center [318, 167] width 604 height 250
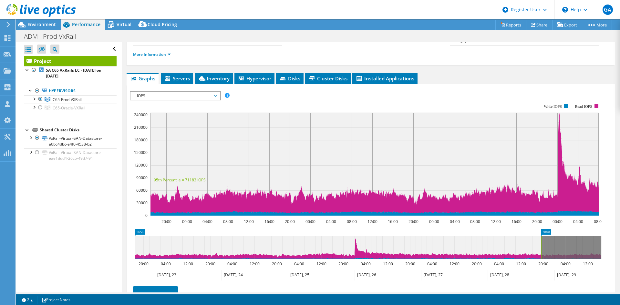
drag, startPoint x: 461, startPoint y: 228, endPoint x: 92, endPoint y: 261, distance: 370.9
click at [619, 235] on article "Project Details Prepared for: RajaShekhar Manepalli, rajashekhar.manepalli.cont…" at bounding box center [371, 167] width 498 height 250
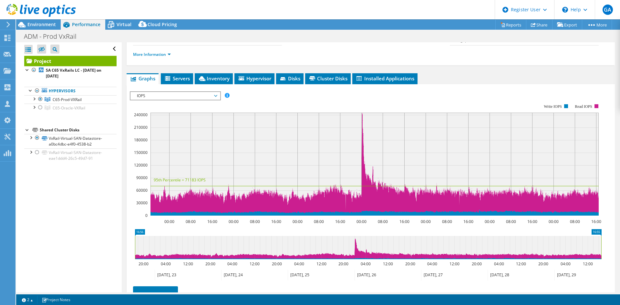
scroll to position [0, 0]
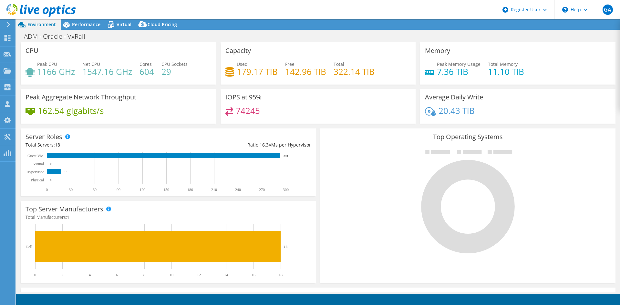
select select "USD"
click at [95, 28] on div "Performance" at bounding box center [83, 24] width 45 height 10
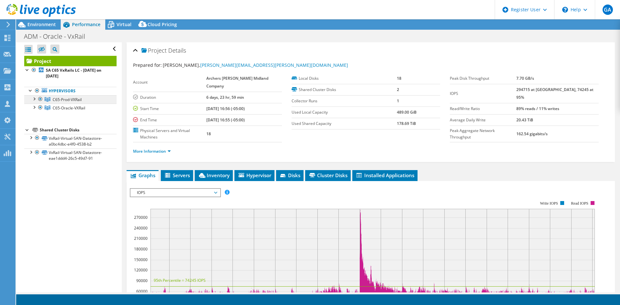
drag, startPoint x: 40, startPoint y: 99, endPoint x: 44, endPoint y: 98, distance: 3.9
click at [40, 99] on div at bounding box center [40, 99] width 6 height 8
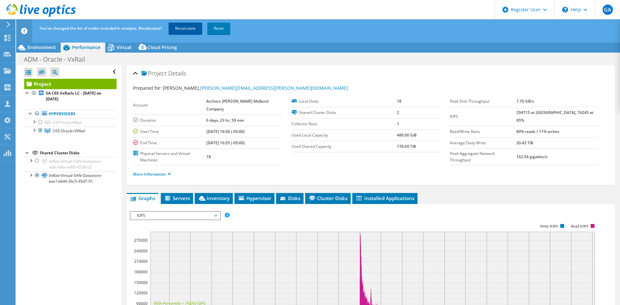
click at [176, 29] on link "Recalculate" at bounding box center [186, 29] width 34 height 12
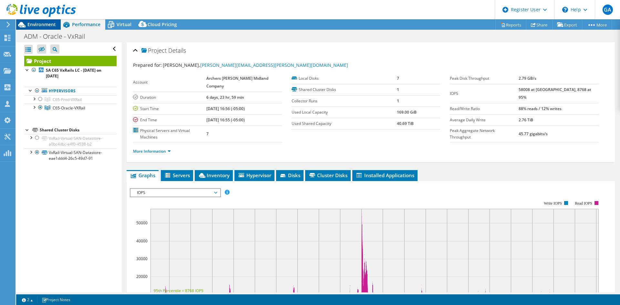
click at [47, 22] on span "Environment" at bounding box center [41, 24] width 28 height 6
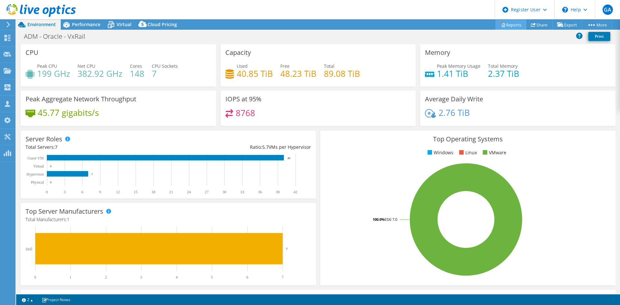
click at [515, 26] on link "Reports" at bounding box center [510, 25] width 31 height 10
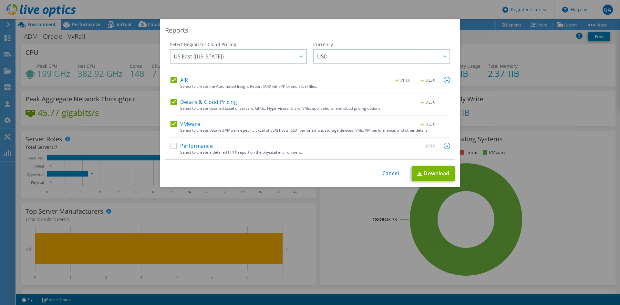
click at [172, 147] on label "Performance" at bounding box center [192, 146] width 42 height 6
click at [0, 0] on input "Performance" at bounding box center [0, 0] width 0 height 0
drag, startPoint x: 171, startPoint y: 125, endPoint x: 171, endPoint y: 109, distance: 15.8
click at [171, 125] on label "VMware" at bounding box center [186, 124] width 30 height 6
click at [0, 0] on input "VMware" at bounding box center [0, 0] width 0 height 0
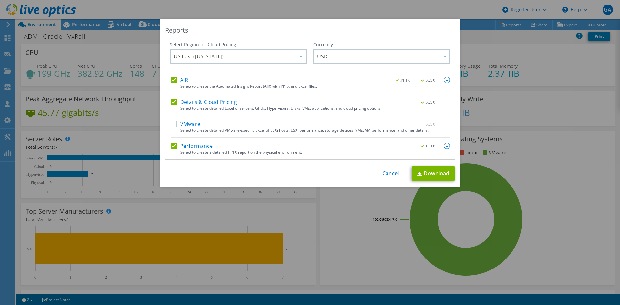
drag, startPoint x: 171, startPoint y: 104, endPoint x: 171, endPoint y: 99, distance: 4.9
click at [171, 104] on label "Details & Cloud Pricing" at bounding box center [204, 102] width 67 height 6
click at [0, 0] on input "Details & Cloud Pricing" at bounding box center [0, 0] width 0 height 0
click at [171, 82] on label "AIR" at bounding box center [179, 80] width 17 height 6
click at [0, 0] on input "AIR" at bounding box center [0, 0] width 0 height 0
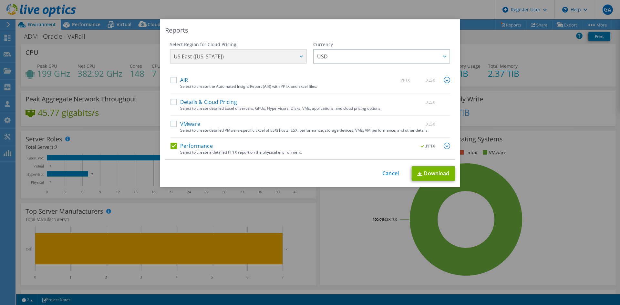
click at [444, 144] on img at bounding box center [447, 146] width 6 height 6
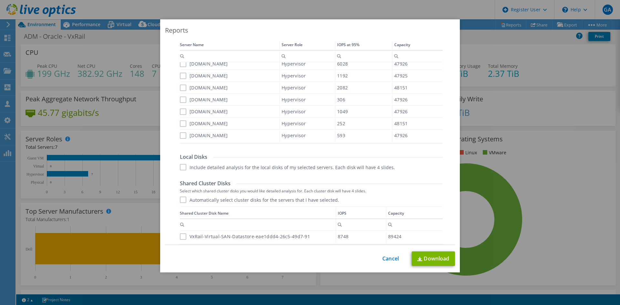
scroll to position [303, 0]
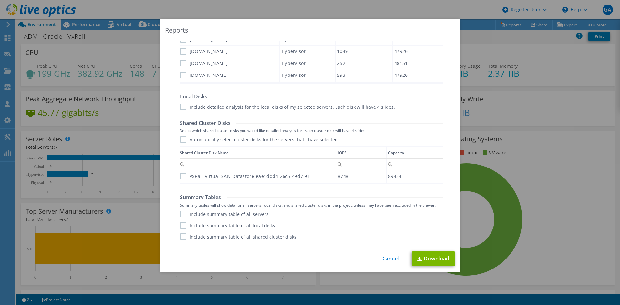
click at [181, 179] on label "VxRail-Virtual-SAN-Datastore-eae1ddd4-26c5-49d7-91" at bounding box center [245, 176] width 130 height 6
click at [0, 0] on input "VxRail-Virtual-SAN-Datastore-eae1ddd4-26c5-49d7-91" at bounding box center [0, 0] width 0 height 0
click at [182, 215] on label "Include summary table of all servers" at bounding box center [224, 214] width 89 height 6
click at [0, 0] on input "Include summary table of all servers" at bounding box center [0, 0] width 0 height 0
click at [182, 226] on label "Include summary table of all local disks" at bounding box center [227, 225] width 95 height 6
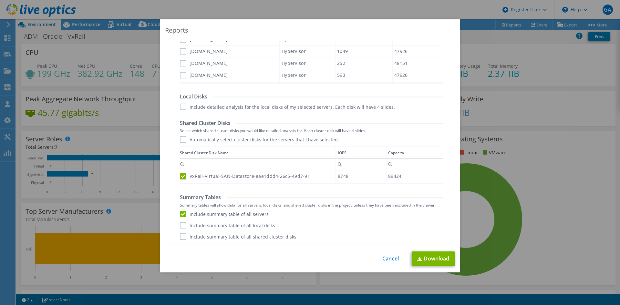
click at [0, 0] on input "Include summary table of all local disks" at bounding box center [0, 0] width 0 height 0
click at [182, 236] on label "Include summary table of all shared cluster disks" at bounding box center [238, 236] width 117 height 6
click at [0, 0] on input "Include summary table of all shared cluster disks" at bounding box center [0, 0] width 0 height 0
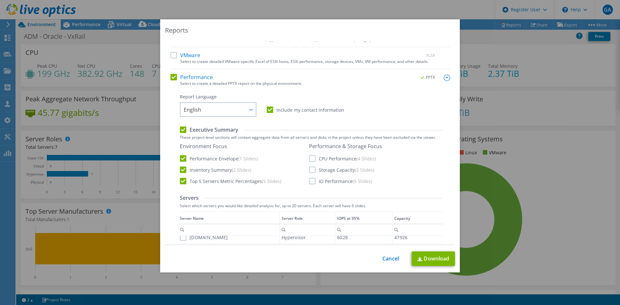
scroll to position [45, 0]
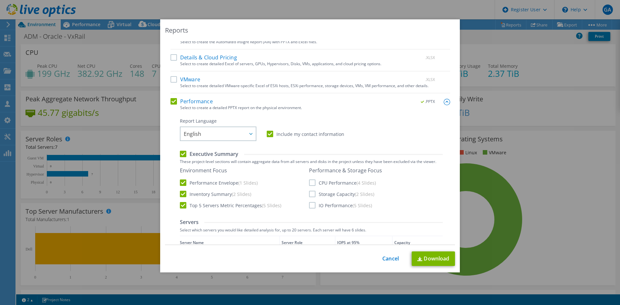
click at [309, 182] on label "CPU Performance (4 Slides)" at bounding box center [342, 183] width 67 height 6
click at [0, 0] on input "CPU Performance (4 Slides)" at bounding box center [0, 0] width 0 height 0
drag, startPoint x: 309, startPoint y: 196, endPoint x: 310, endPoint y: 204, distance: 8.5
click at [309, 196] on label "Storage Capacity (2 Slides)" at bounding box center [341, 194] width 65 height 6
click at [0, 0] on input "Storage Capacity (2 Slides)" at bounding box center [0, 0] width 0 height 0
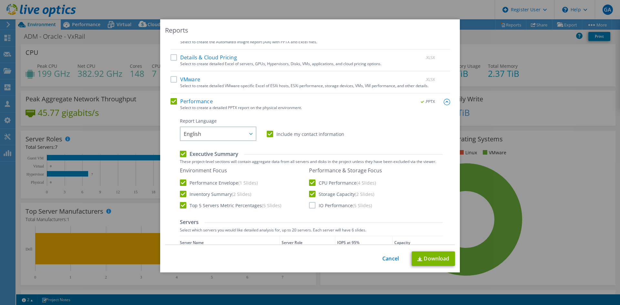
click at [310, 208] on label "IO Performance (5 Slides)" at bounding box center [340, 205] width 63 height 6
click at [0, 0] on input "IO Performance (5 Slides)" at bounding box center [0, 0] width 0 height 0
click at [419, 253] on link "Download" at bounding box center [433, 259] width 43 height 15
click at [391, 257] on link "Cancel" at bounding box center [390, 259] width 16 height 6
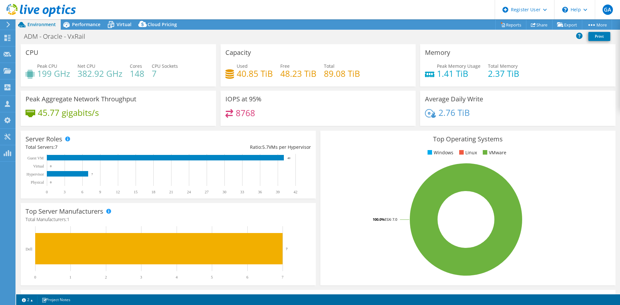
click at [309, 108] on div "IOPS at 95% 8768" at bounding box center [318, 108] width 195 height 35
click at [79, 22] on span "Performance" at bounding box center [86, 24] width 28 height 6
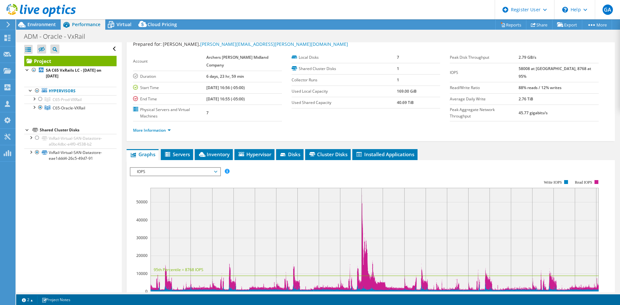
scroll to position [32, 0]
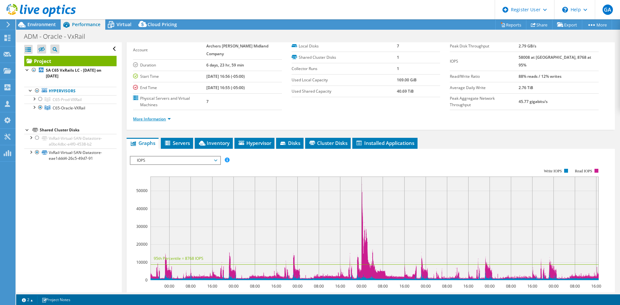
click at [162, 116] on link "More Information" at bounding box center [152, 118] width 38 height 5
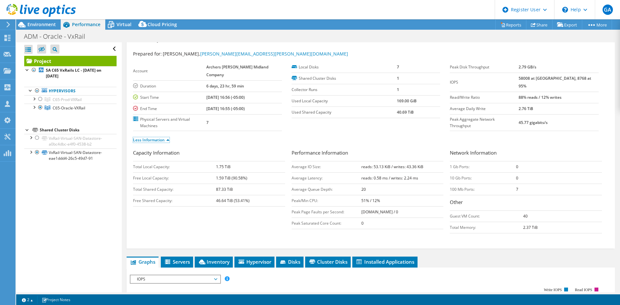
scroll to position [0, 0]
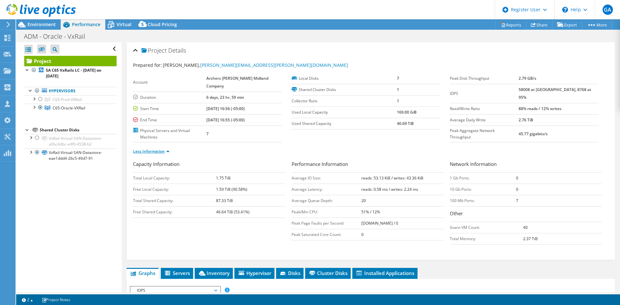
click at [162, 149] on link "Less Information" at bounding box center [151, 151] width 36 height 5
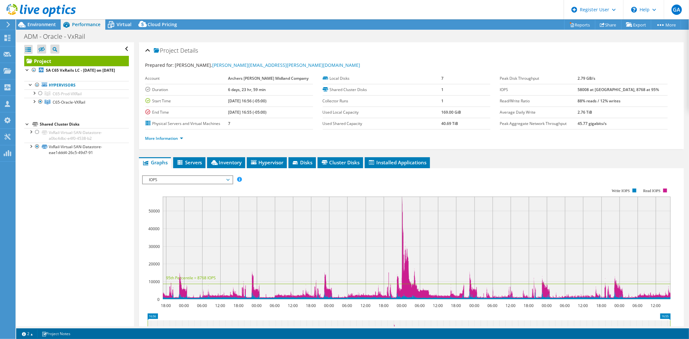
click at [463, 155] on div "Project Details Prepared for: [PERSON_NAME], [PERSON_NAME][EMAIL_ADDRESS][PERSO…" at bounding box center [411, 241] width 555 height 398
click at [451, 142] on div "More Information" at bounding box center [411, 139] width 532 height 18
click at [570, 146] on div "More Information" at bounding box center [411, 139] width 532 height 18
click at [121, 26] on span "Virtual" at bounding box center [124, 24] width 15 height 6
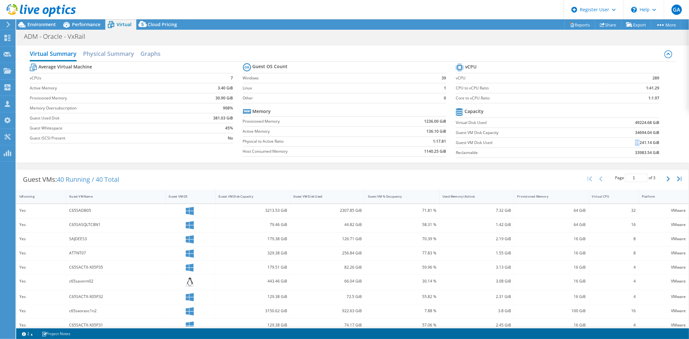
drag, startPoint x: 629, startPoint y: 144, endPoint x: 634, endPoint y: 144, distance: 4.8
click at [620, 144] on td "15241.14 GiB" at bounding box center [624, 143] width 70 height 10
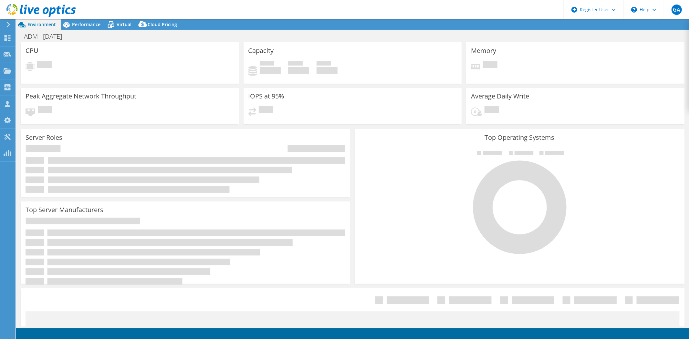
select select "USD"
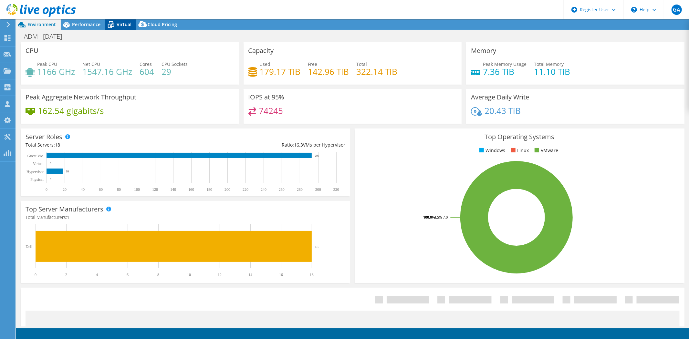
click at [124, 22] on span "Virtual" at bounding box center [124, 24] width 15 height 6
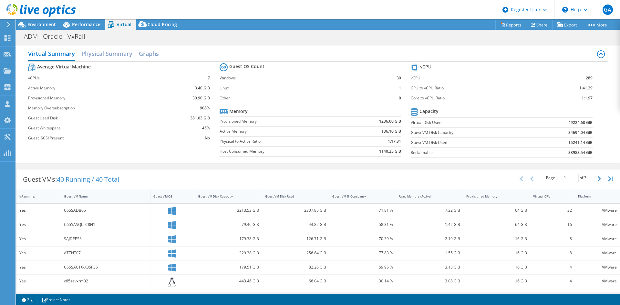
select select "USD"
click at [43, 25] on span "Environment" at bounding box center [41, 24] width 28 height 6
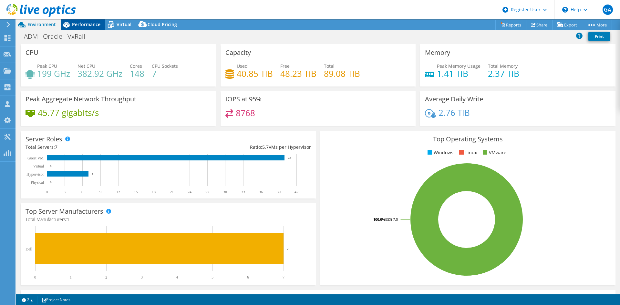
click at [78, 26] on span "Performance" at bounding box center [86, 24] width 28 height 6
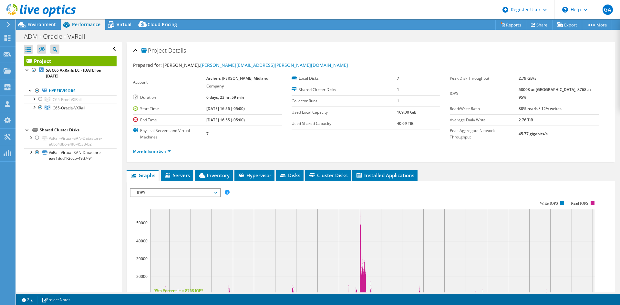
click at [174, 189] on span "IOPS" at bounding box center [175, 193] width 83 height 8
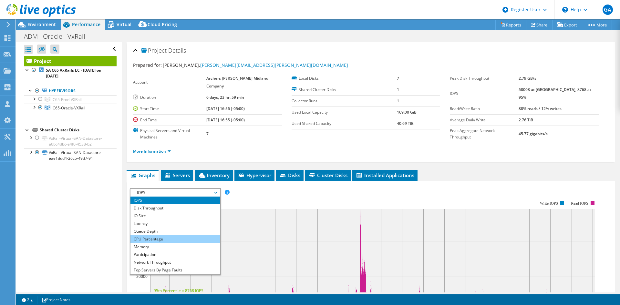
click at [179, 235] on li "CPU Percentage" at bounding box center [174, 239] width 89 height 8
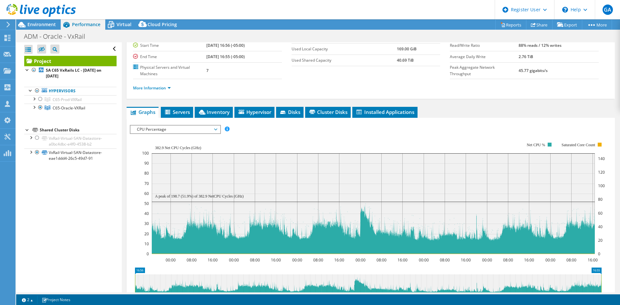
scroll to position [65, 0]
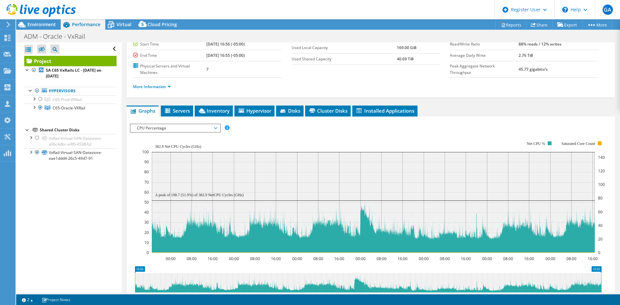
click at [257, 108] on span "Hypervisor" at bounding box center [255, 111] width 34 height 6
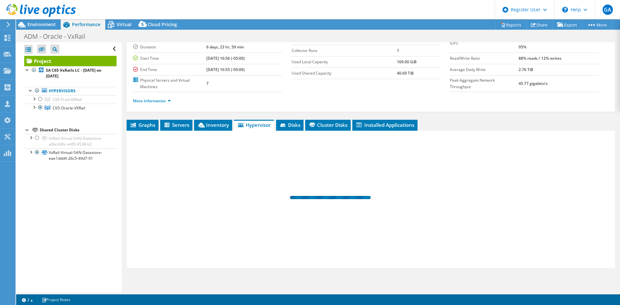
scroll to position [37, 0]
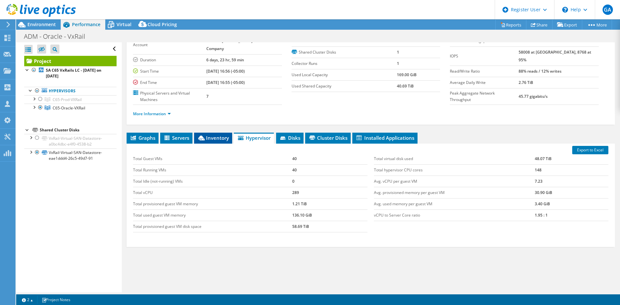
click at [213, 135] on span "Inventory" at bounding box center [213, 138] width 32 height 6
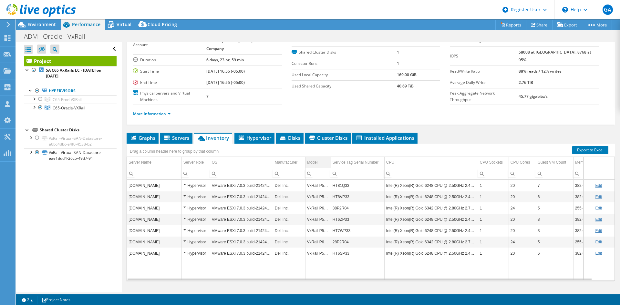
click at [321, 157] on td "Model" at bounding box center [318, 162] width 26 height 11
click at [323, 157] on td "Model" at bounding box center [318, 162] width 26 height 11
click at [153, 135] on span "Graphs" at bounding box center [143, 138] width 26 height 6
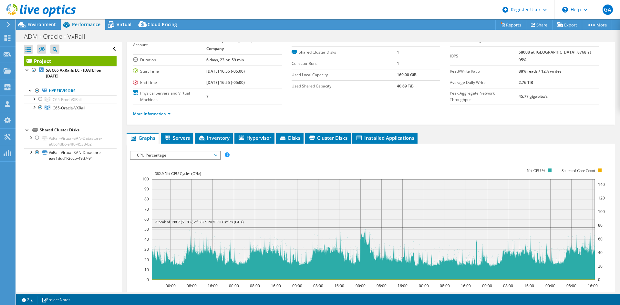
scroll to position [65, 0]
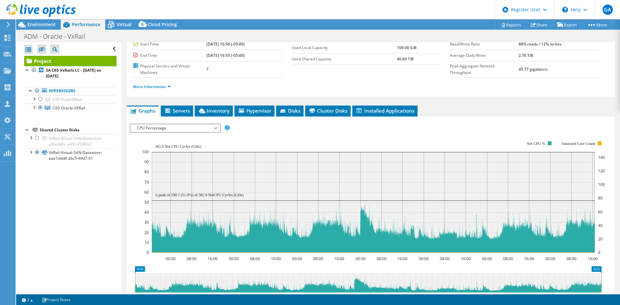
click at [188, 124] on span "CPU Percentage" at bounding box center [175, 128] width 83 height 8
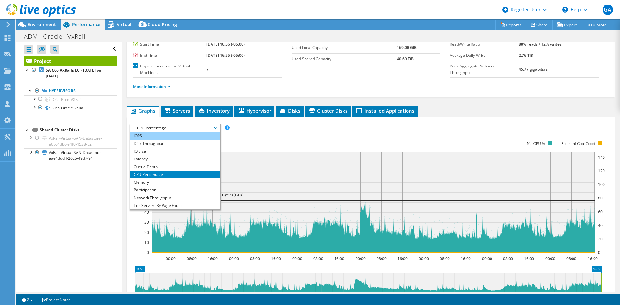
click at [169, 132] on li "IOPS" at bounding box center [174, 136] width 89 height 8
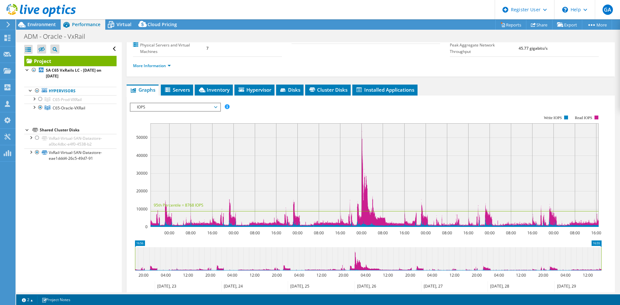
scroll to position [148, 0]
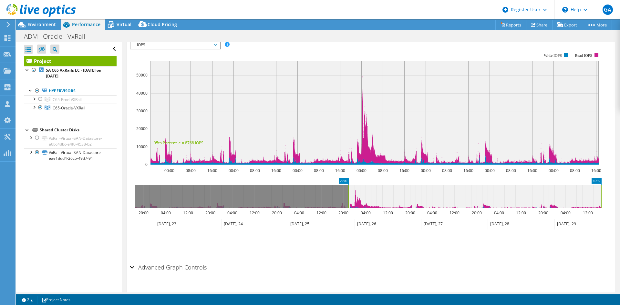
drag, startPoint x: 136, startPoint y: 181, endPoint x: 620, endPoint y: 202, distance: 484.2
click at [349, 188] on rect at bounding box center [348, 196] width 3 height 23
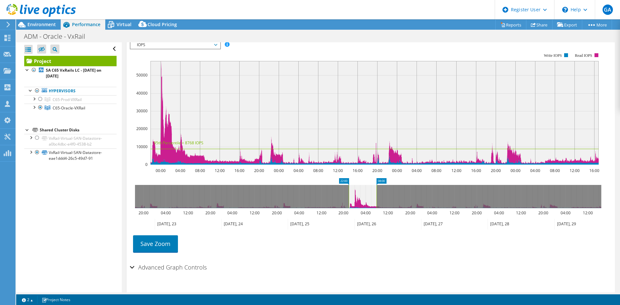
drag, startPoint x: 602, startPoint y: 183, endPoint x: 377, endPoint y: 192, distance: 225.0
click at [377, 192] on rect at bounding box center [376, 196] width 3 height 23
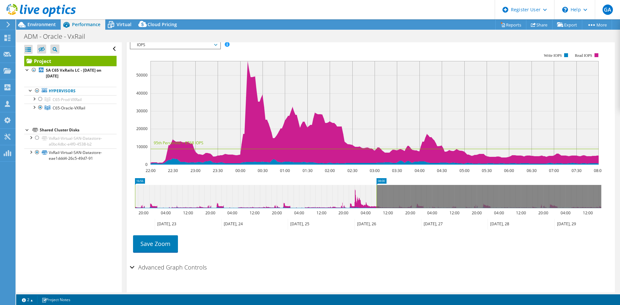
drag, startPoint x: 348, startPoint y: 184, endPoint x: 103, endPoint y: 182, distance: 245.5
click at [103, 182] on div "Open All Close All Hide Excluded Nodes Project Tree Filter" at bounding box center [318, 167] width 604 height 250
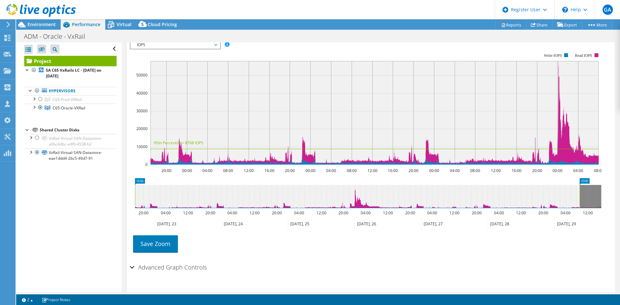
drag, startPoint x: 378, startPoint y: 186, endPoint x: 476, endPoint y: 161, distance: 101.4
click at [620, 192] on article "Project Details Prepared for: [PERSON_NAME], [PERSON_NAME][EMAIL_ADDRESS][PERSO…" at bounding box center [371, 167] width 498 height 250
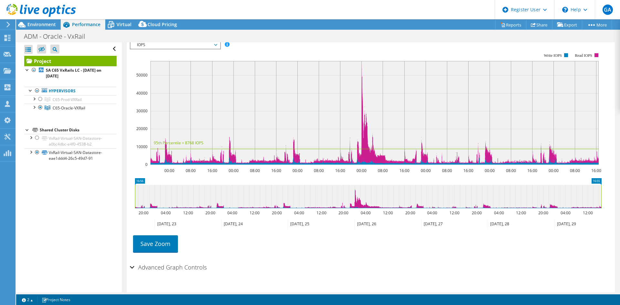
scroll to position [0, 0]
